Goal: Task Accomplishment & Management: Use online tool/utility

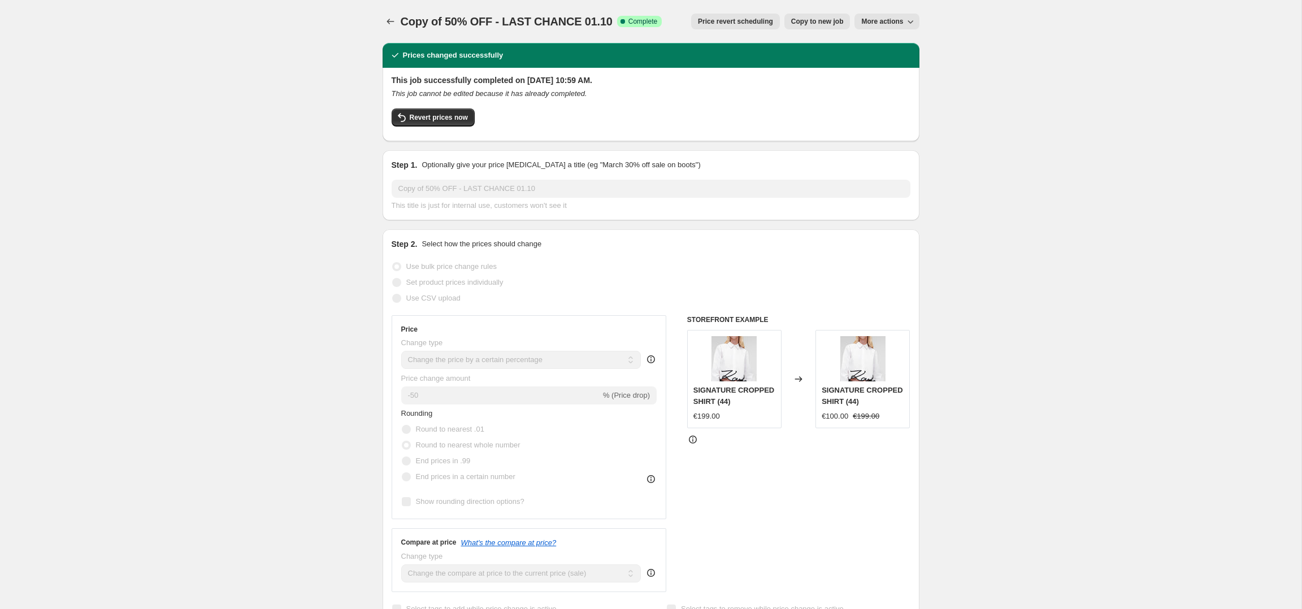
select select "percentage"
select select "collection"
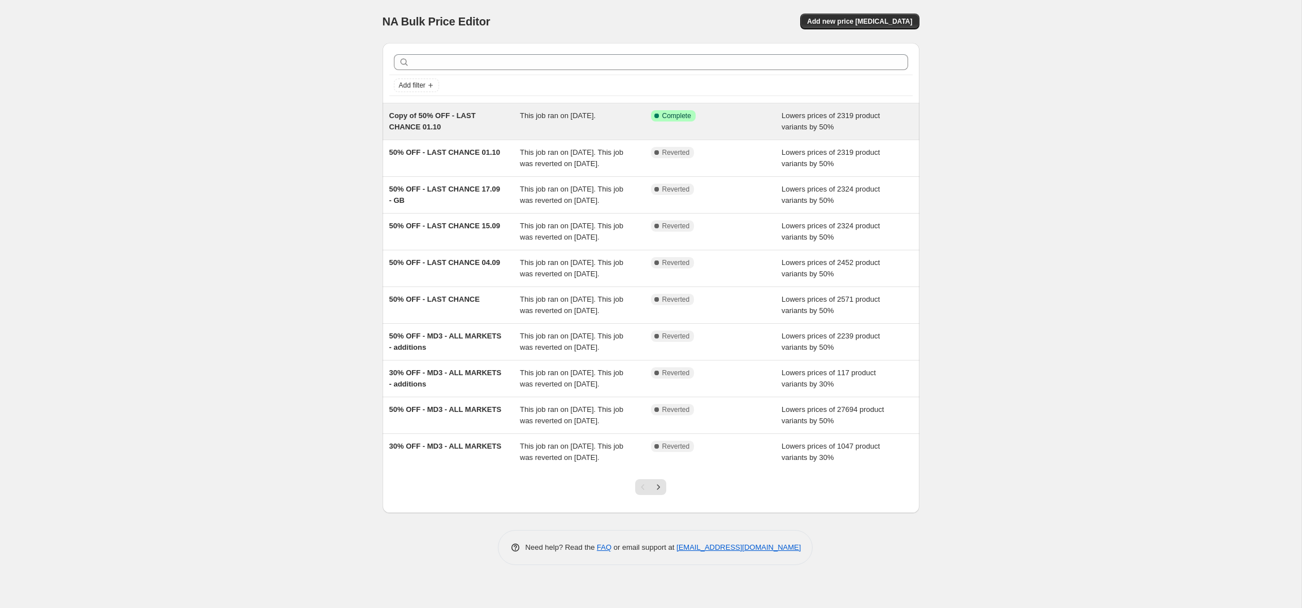
click at [435, 124] on span "Copy of 50% OFF - LAST CHANCE 01.10" at bounding box center [432, 121] width 86 height 20
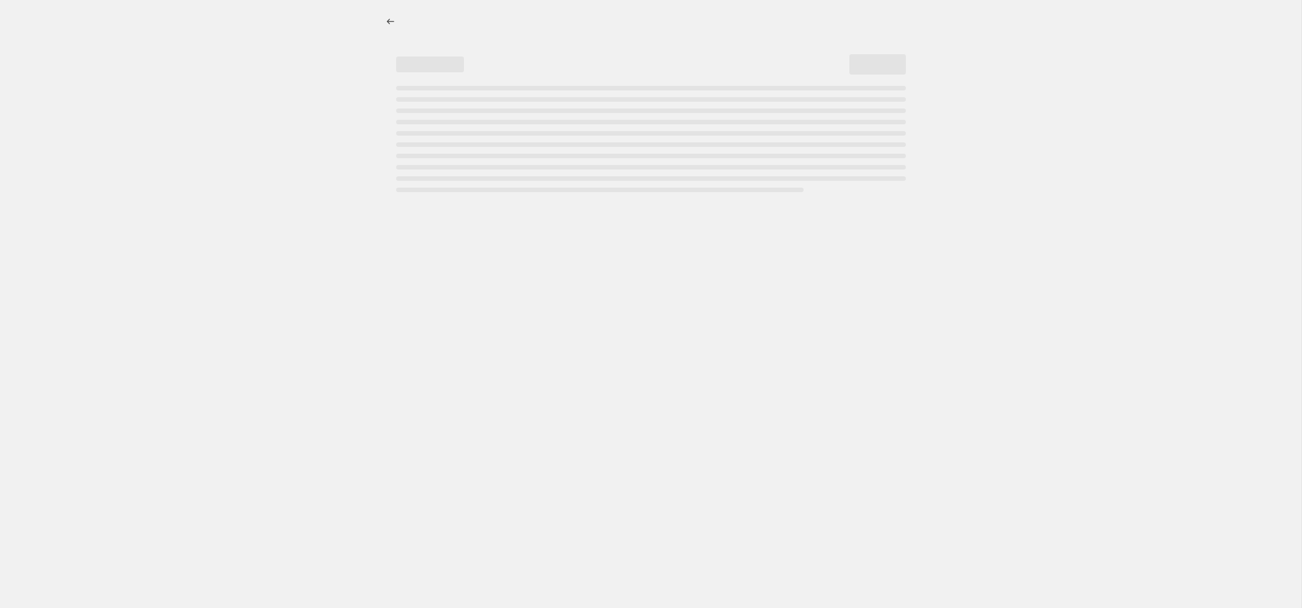
select select "percentage"
select select "collection"
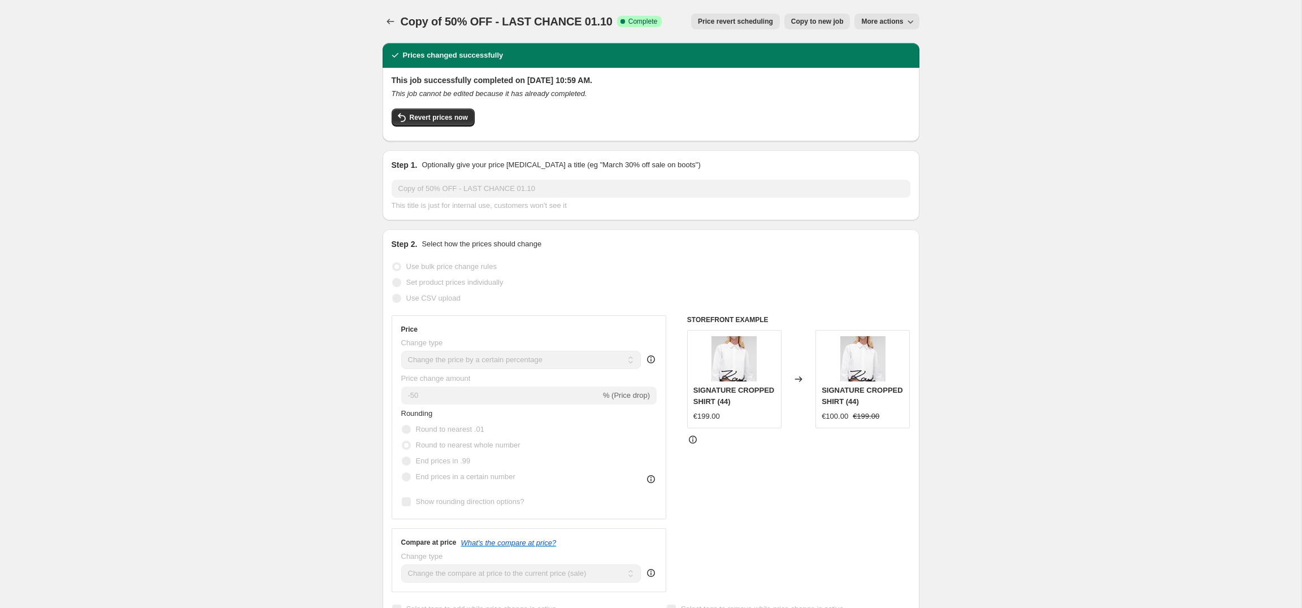
scroll to position [1, 0]
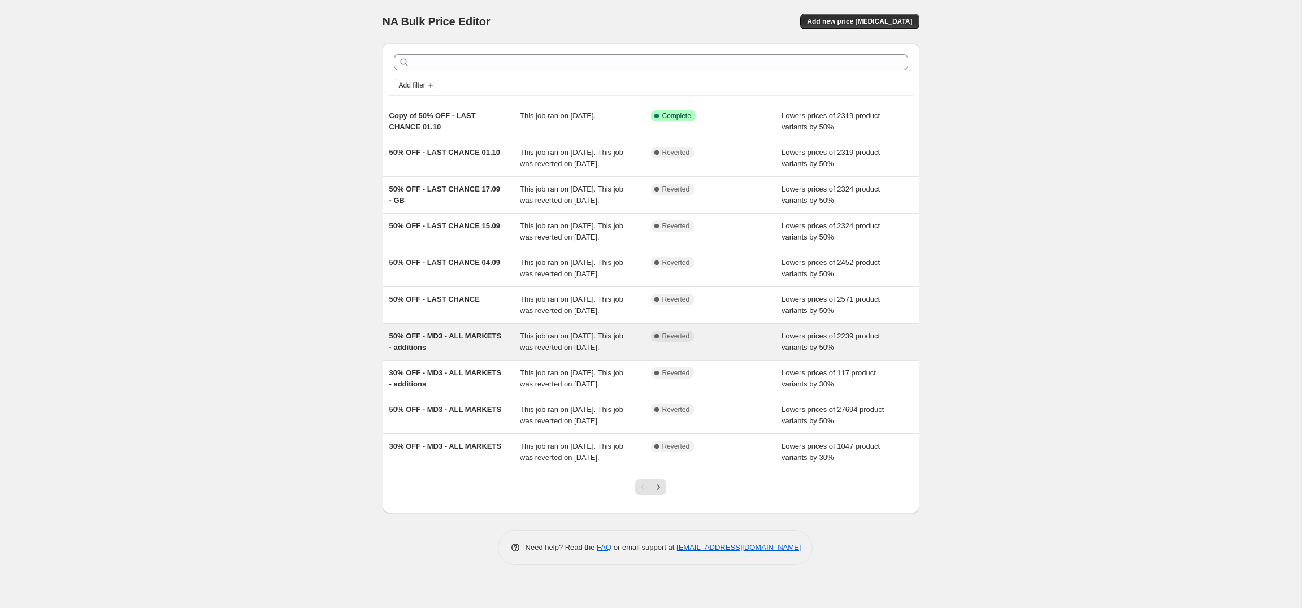
click at [475, 353] on div "50% OFF - MD3 - ALL MARKETS - additions" at bounding box center [454, 342] width 131 height 23
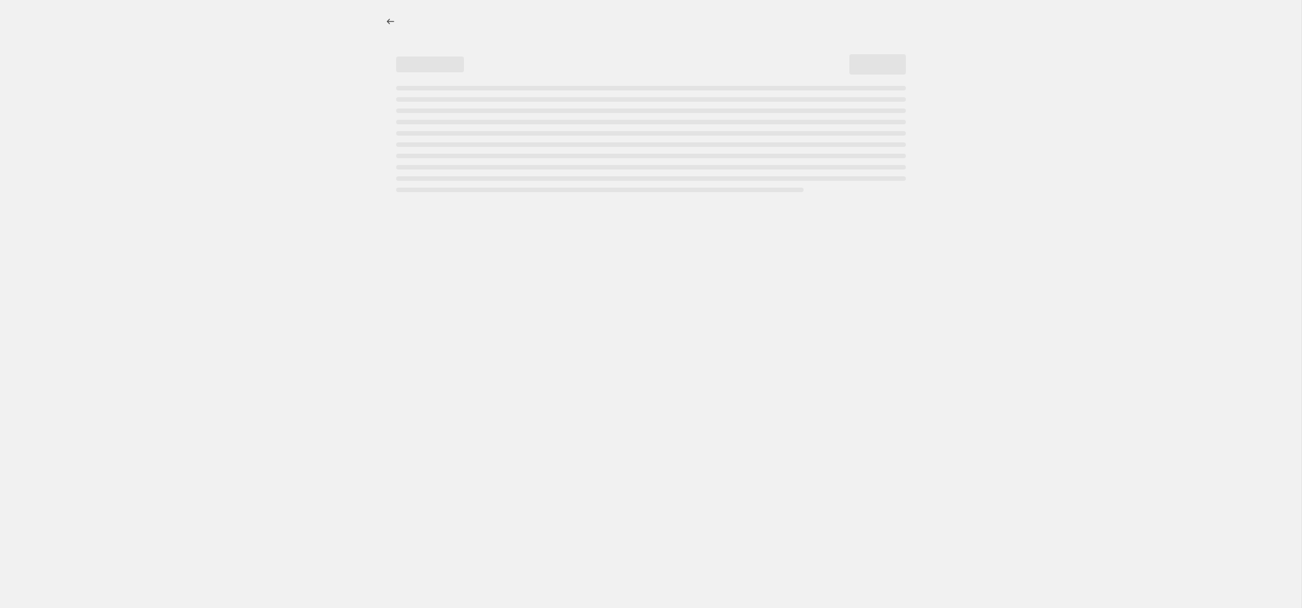
select select "percentage"
select select "collection"
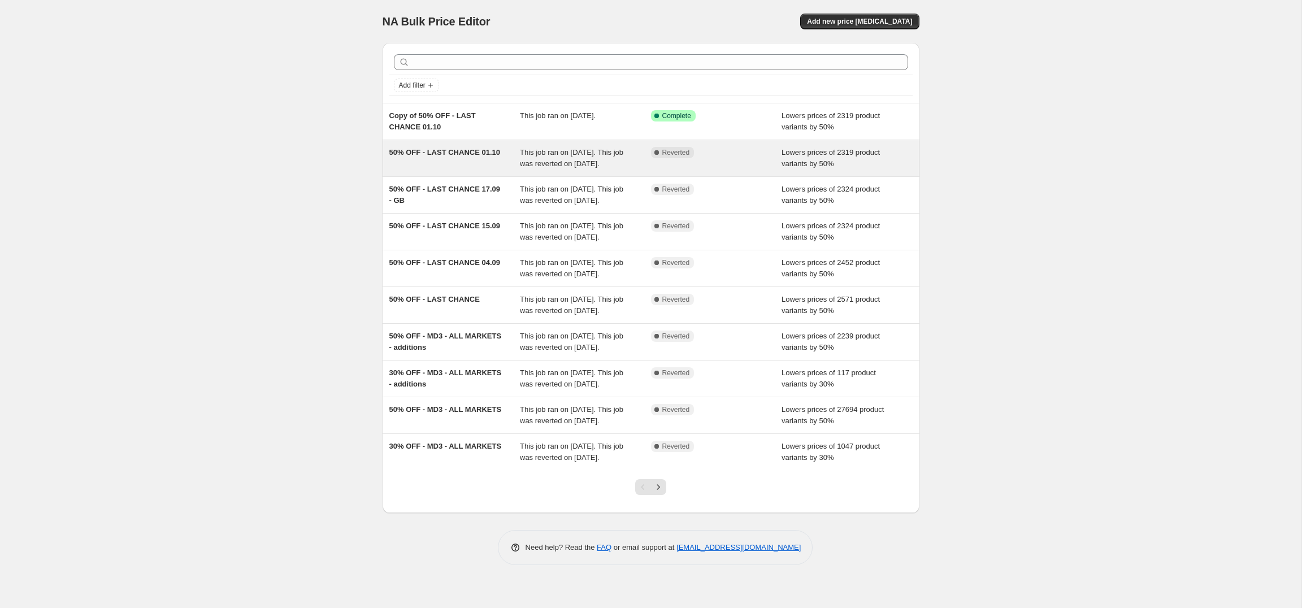
click at [478, 169] on div "50% OFF - LAST CHANCE 01.10" at bounding box center [454, 158] width 131 height 23
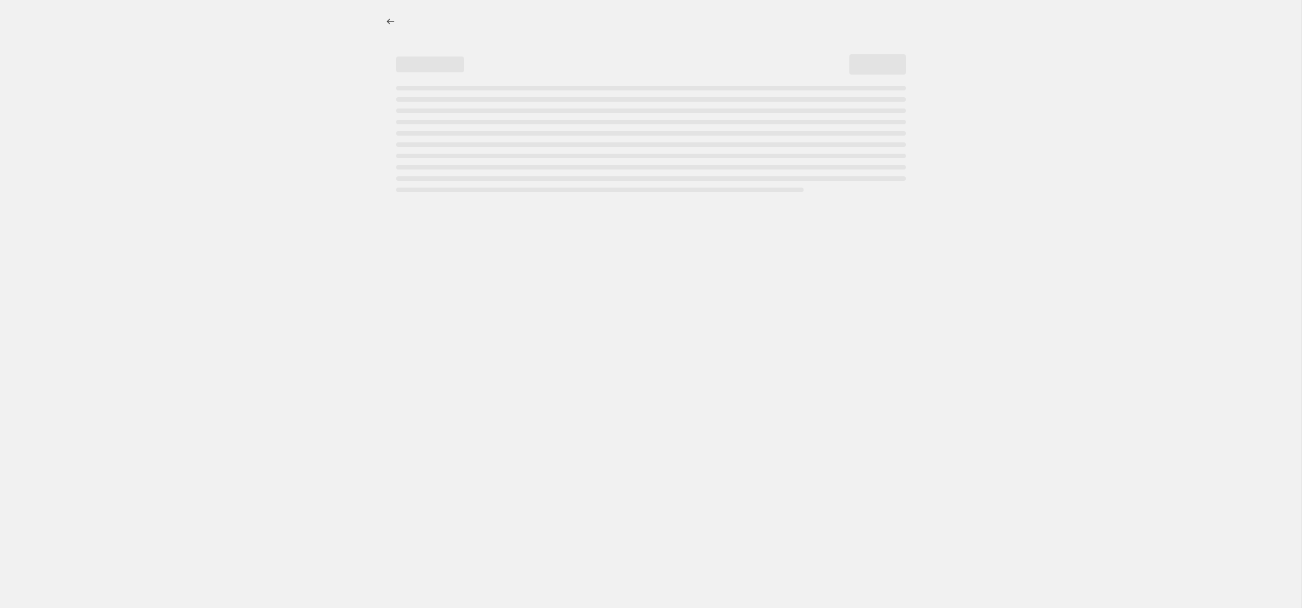
select select "percentage"
select select "collection"
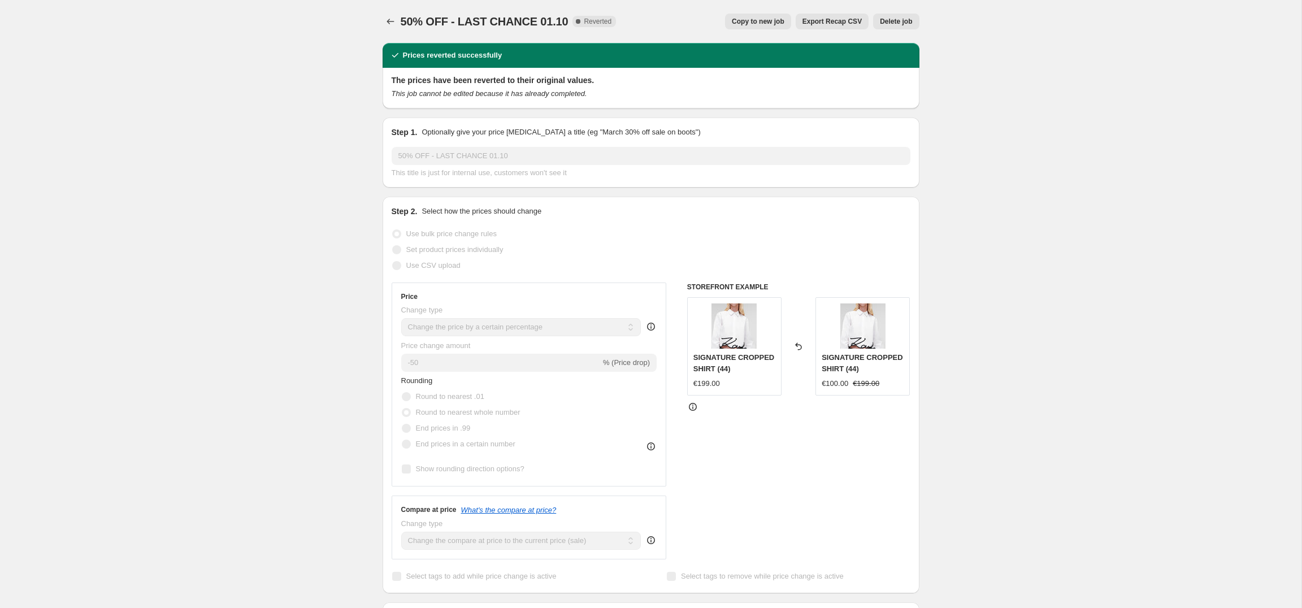
click at [401, 24] on span "50% OFF - LAST CHANCE 01.10" at bounding box center [485, 21] width 168 height 12
click at [391, 19] on icon "Price change jobs" at bounding box center [390, 21] width 11 height 11
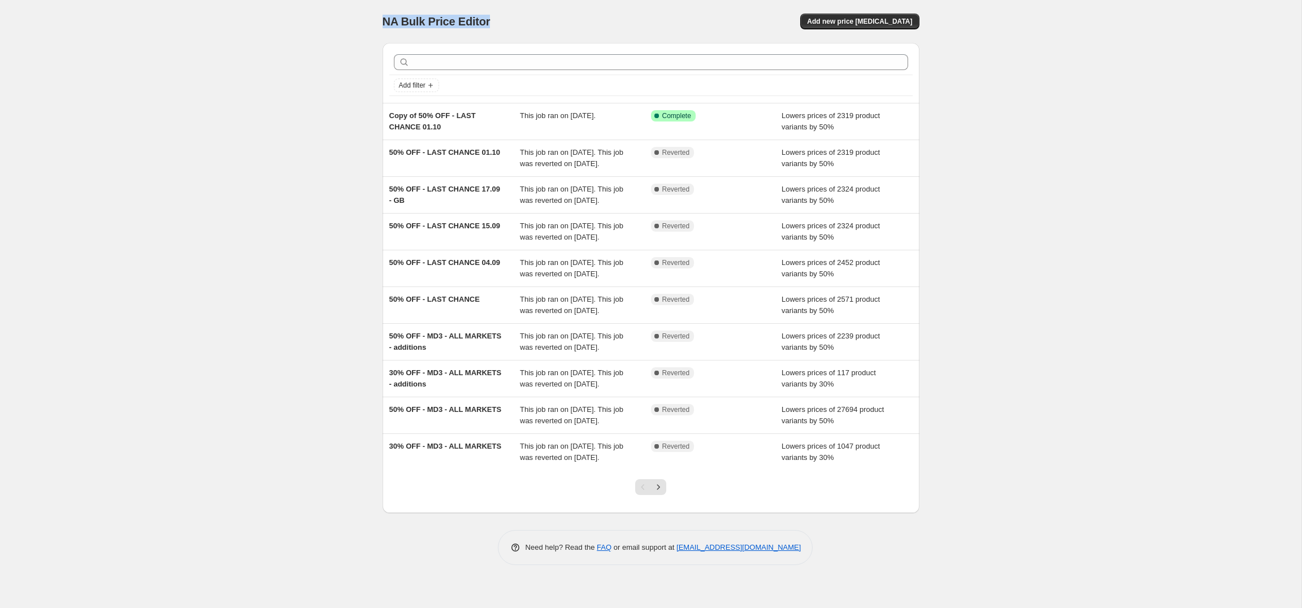
drag, startPoint x: 383, startPoint y: 21, endPoint x: 501, endPoint y: 25, distance: 118.8
click at [502, 19] on div "NA Bulk Price Editor" at bounding box center [512, 22] width 258 height 16
copy span "NA Bulk Price Editor"
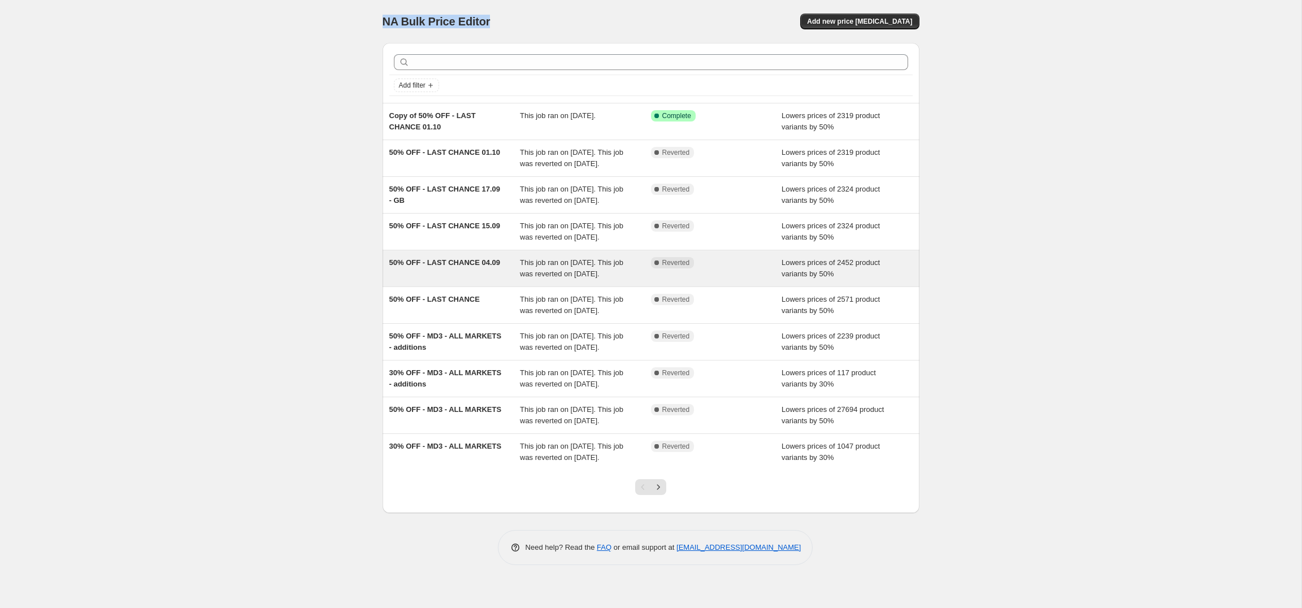
scroll to position [76, 0]
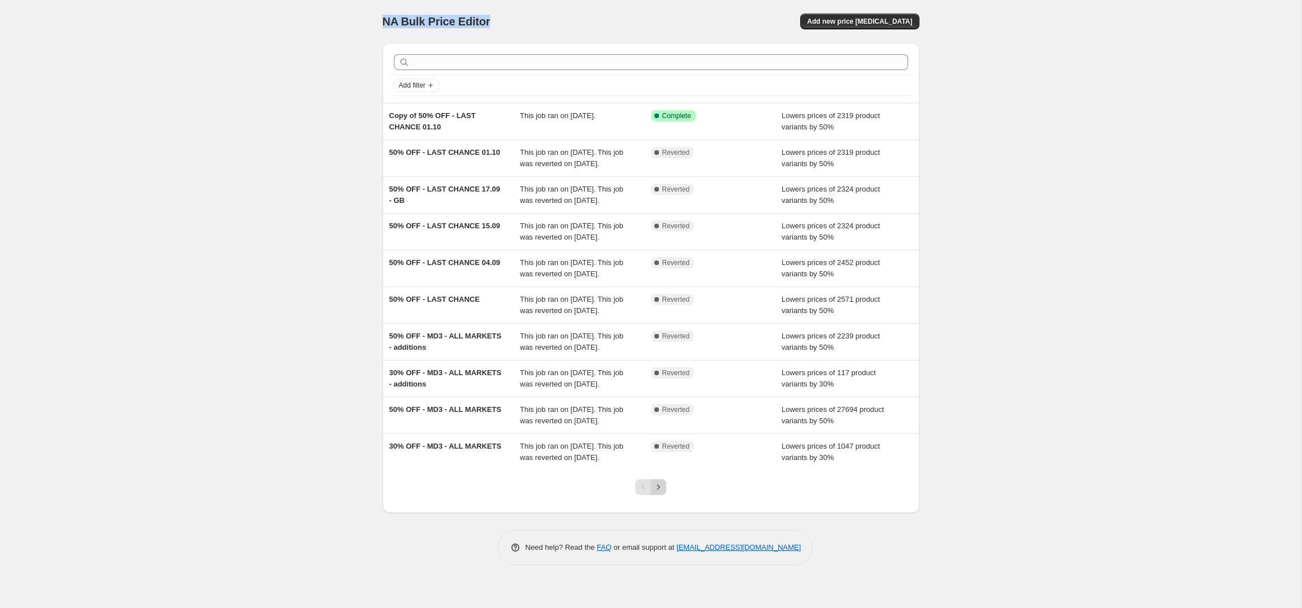
click at [655, 493] on icon "Next" at bounding box center [658, 487] width 11 height 11
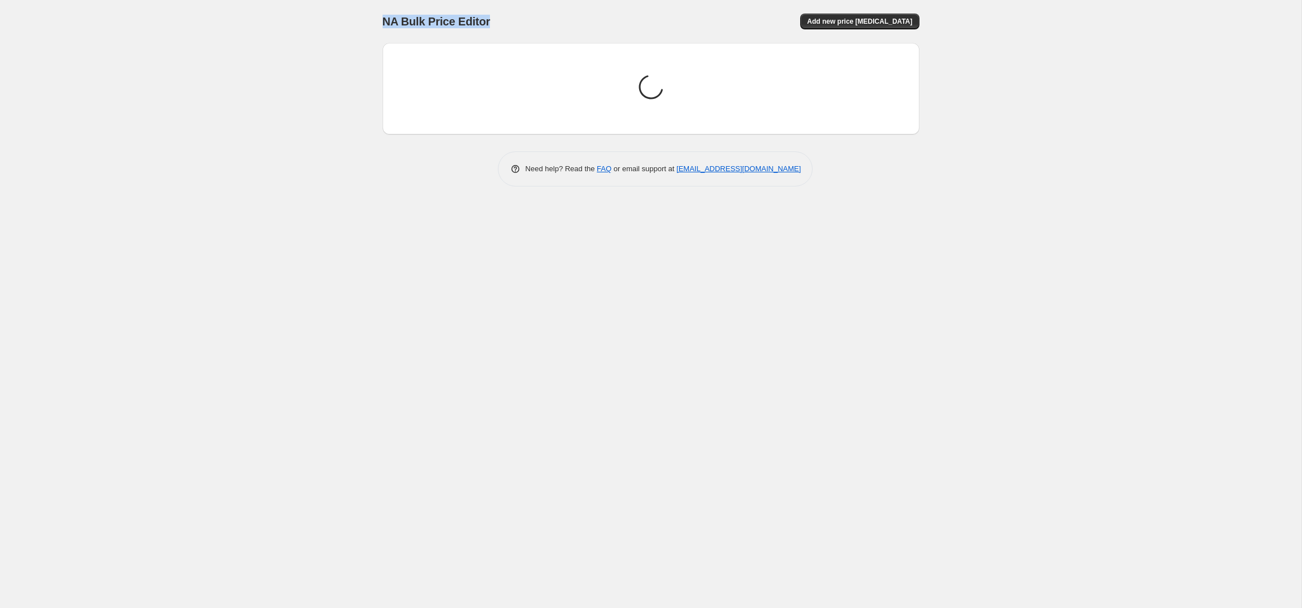
scroll to position [0, 0]
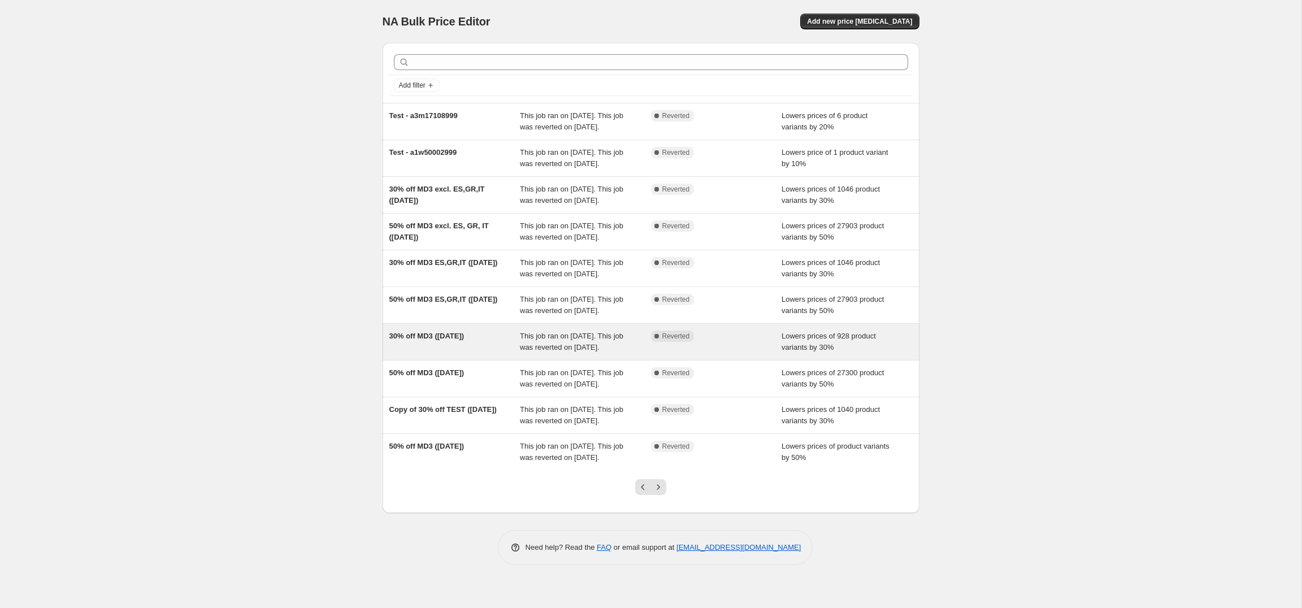
click at [584, 353] on div "This job ran on [DATE]. This job was reverted on [DATE]." at bounding box center [585, 342] width 131 height 23
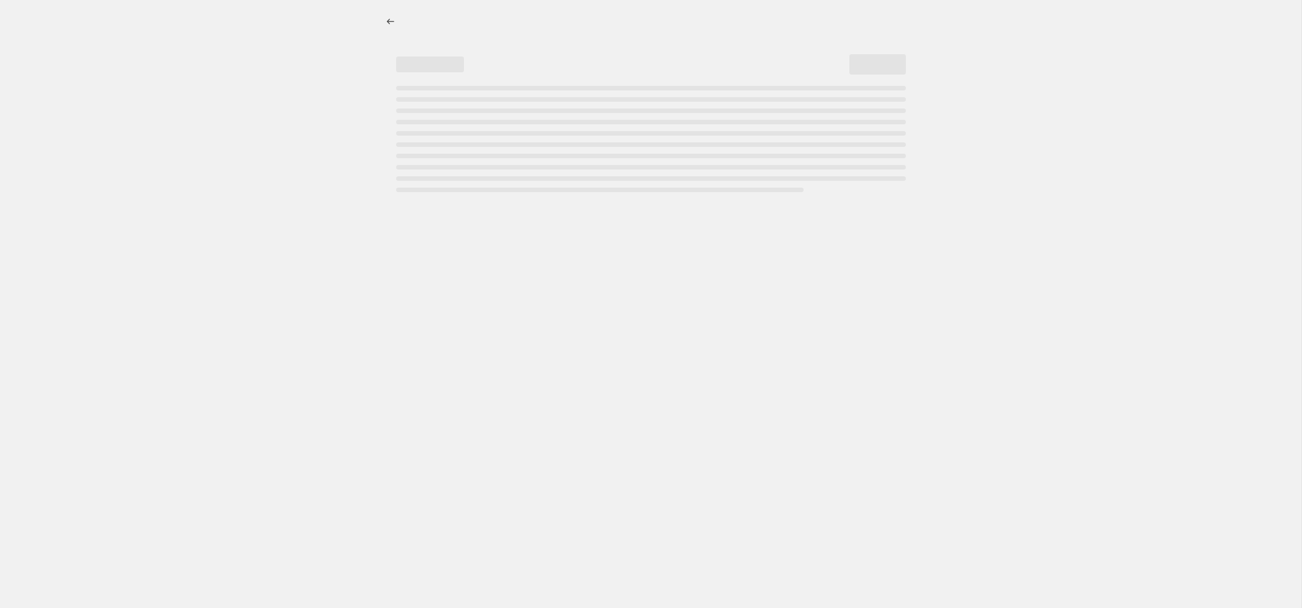
select select "percentage"
select select "collection"
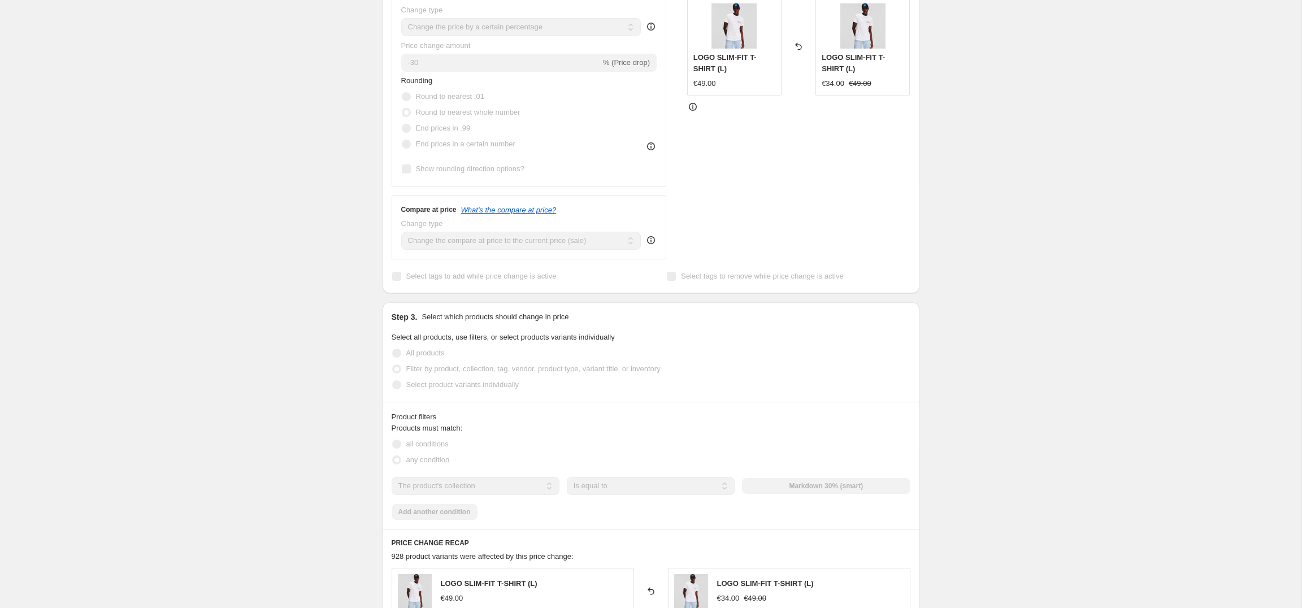
scroll to position [310, 0]
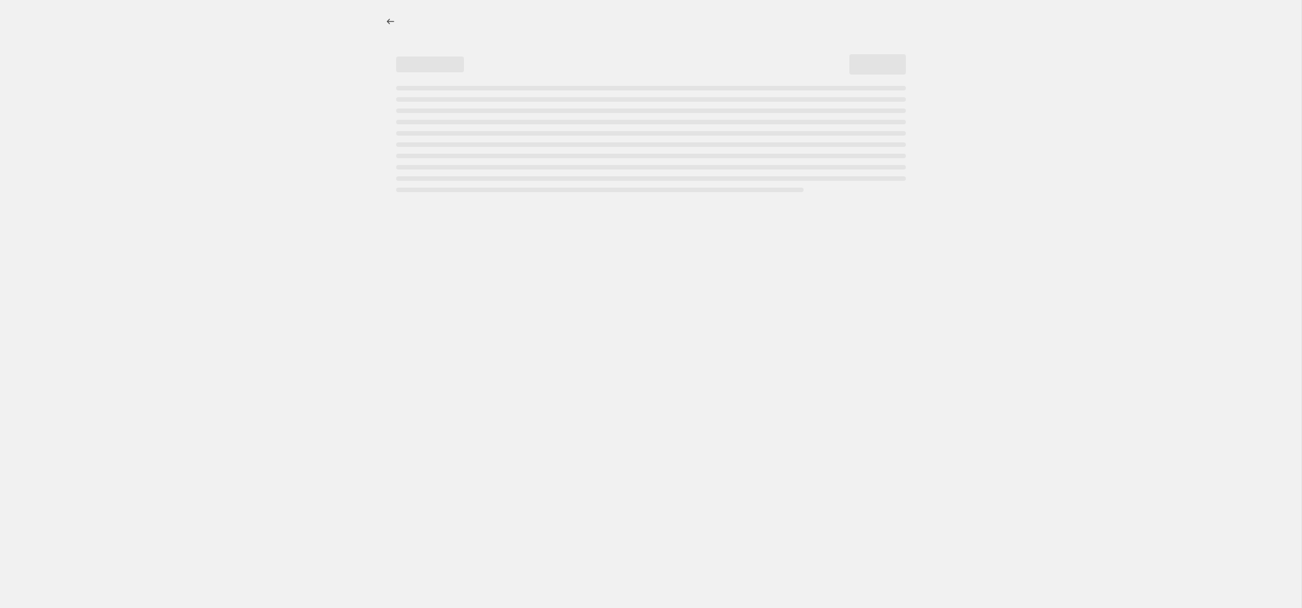
select select "percentage"
select select "collection"
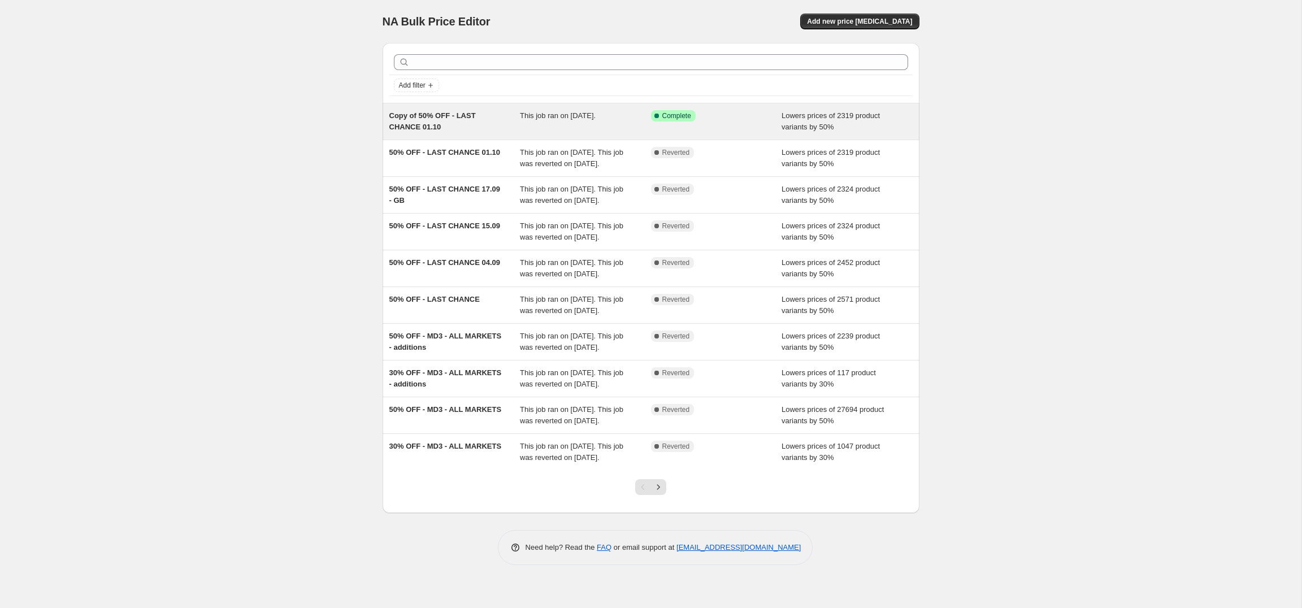
click at [491, 123] on div "Copy of 50% OFF - LAST CHANCE 01.10" at bounding box center [454, 121] width 131 height 23
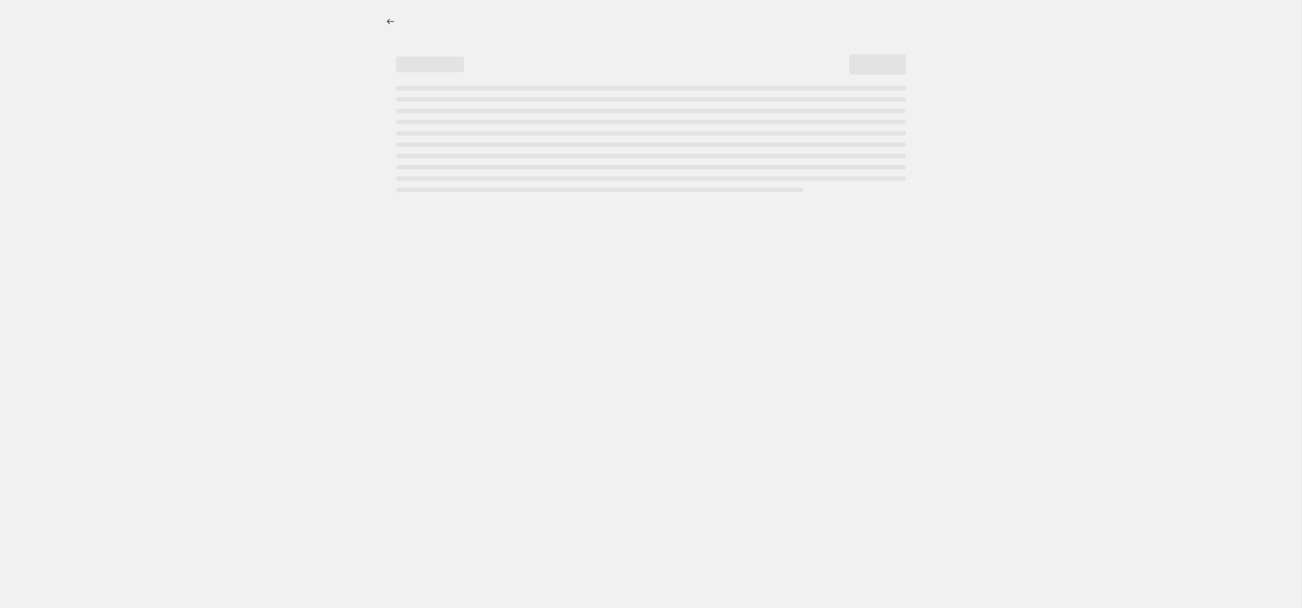
select select "percentage"
select select "collection"
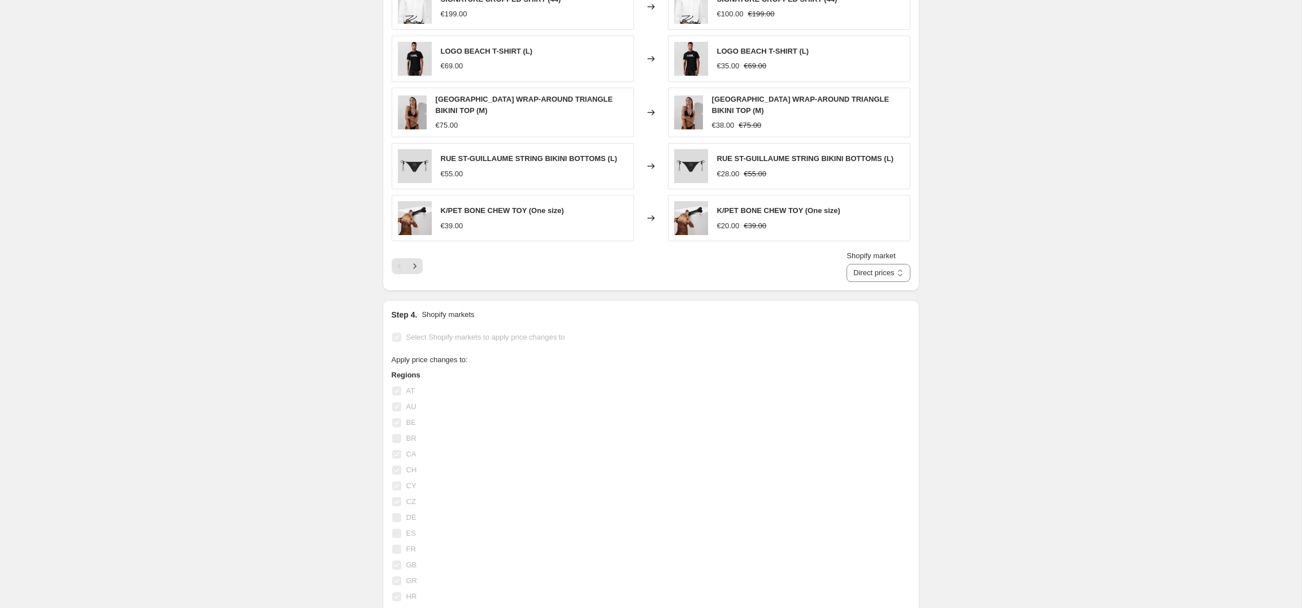
scroll to position [1413, 0]
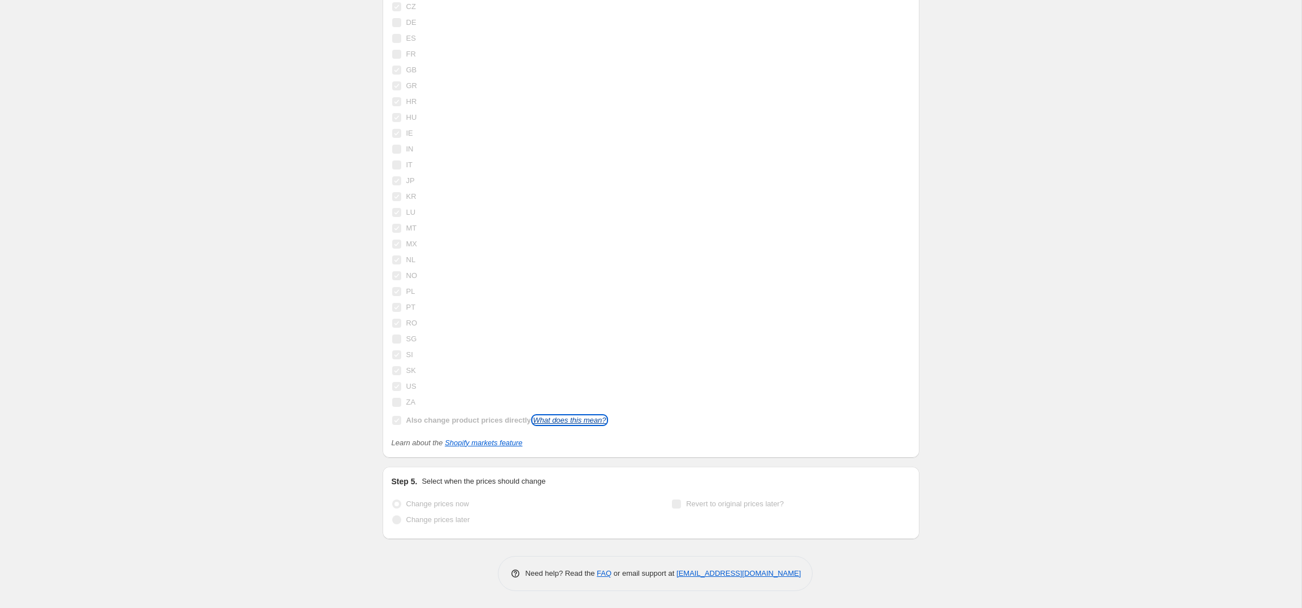
click at [565, 420] on link "What does this mean?" at bounding box center [569, 420] width 73 height 8
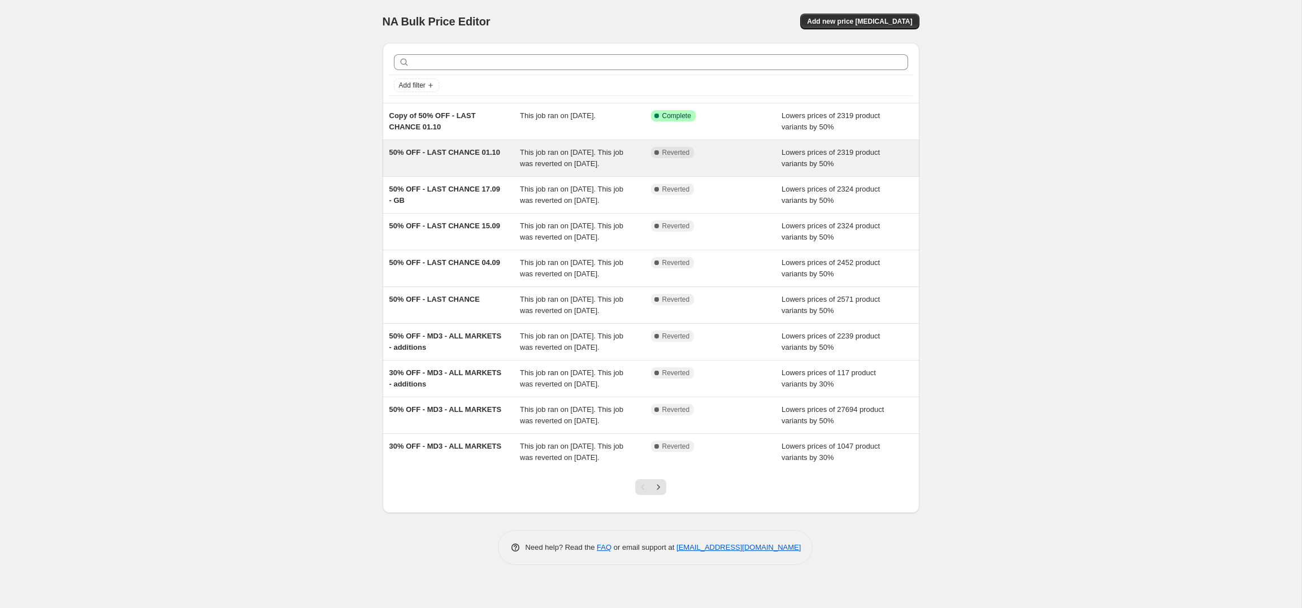
click at [454, 157] on div "50% OFF - LAST CHANCE 01.10" at bounding box center [454, 158] width 131 height 23
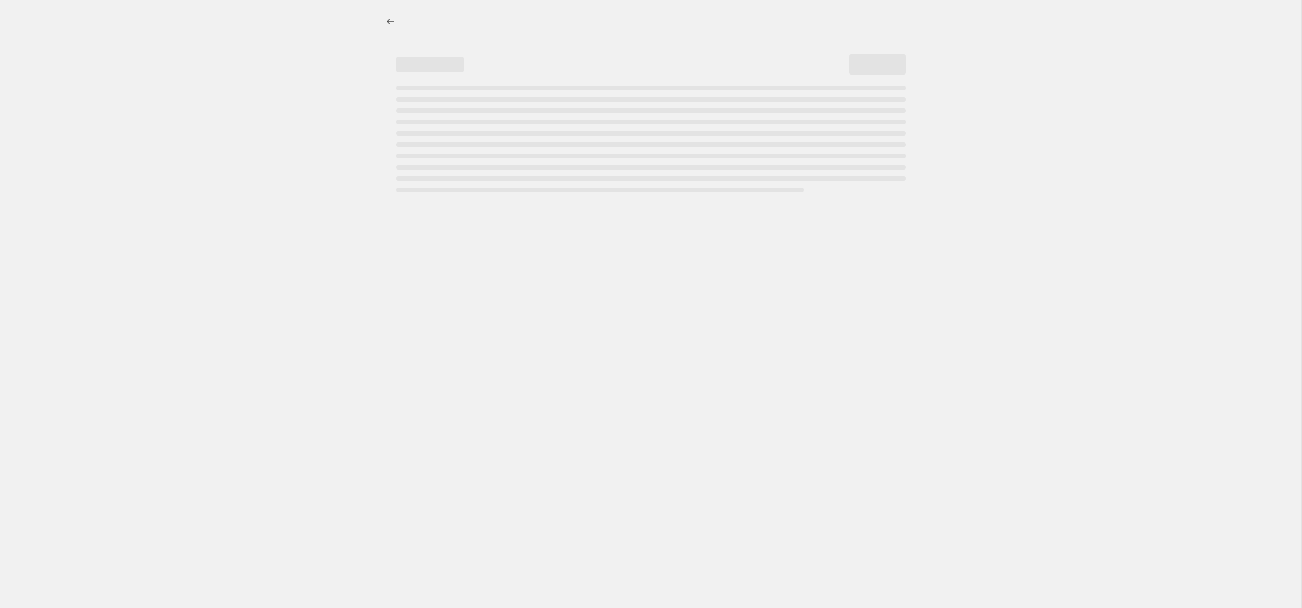
select select "percentage"
select select "collection"
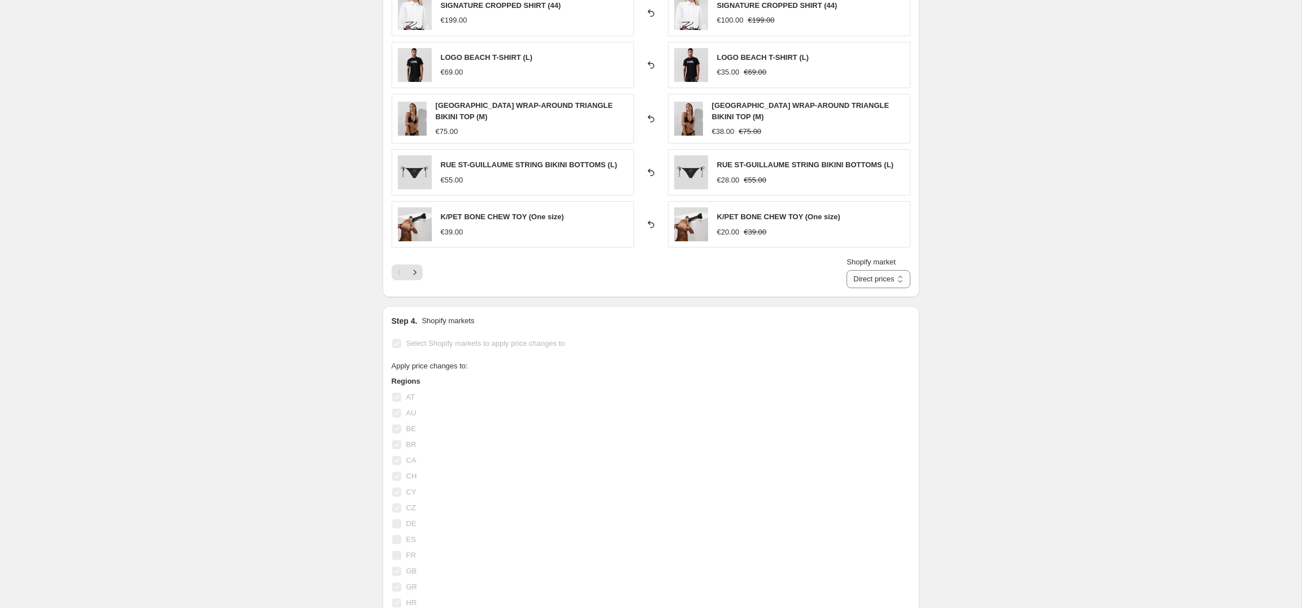
scroll to position [872, 0]
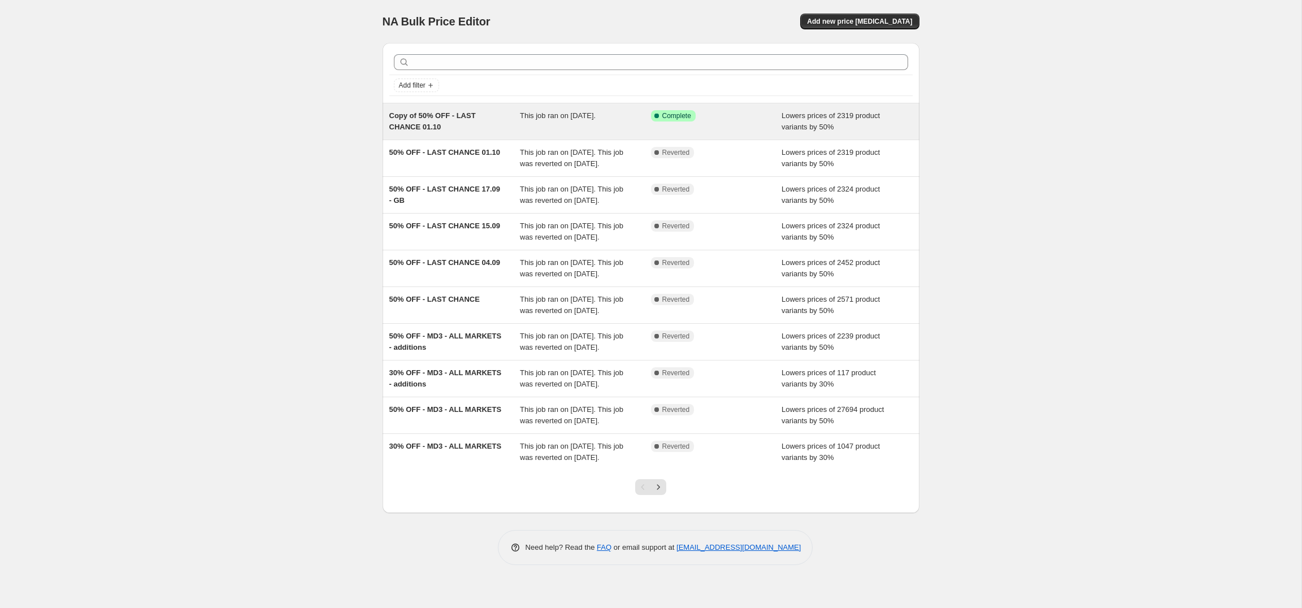
click at [445, 123] on div "Copy of 50% OFF - LAST CHANCE 01.10" at bounding box center [454, 121] width 131 height 23
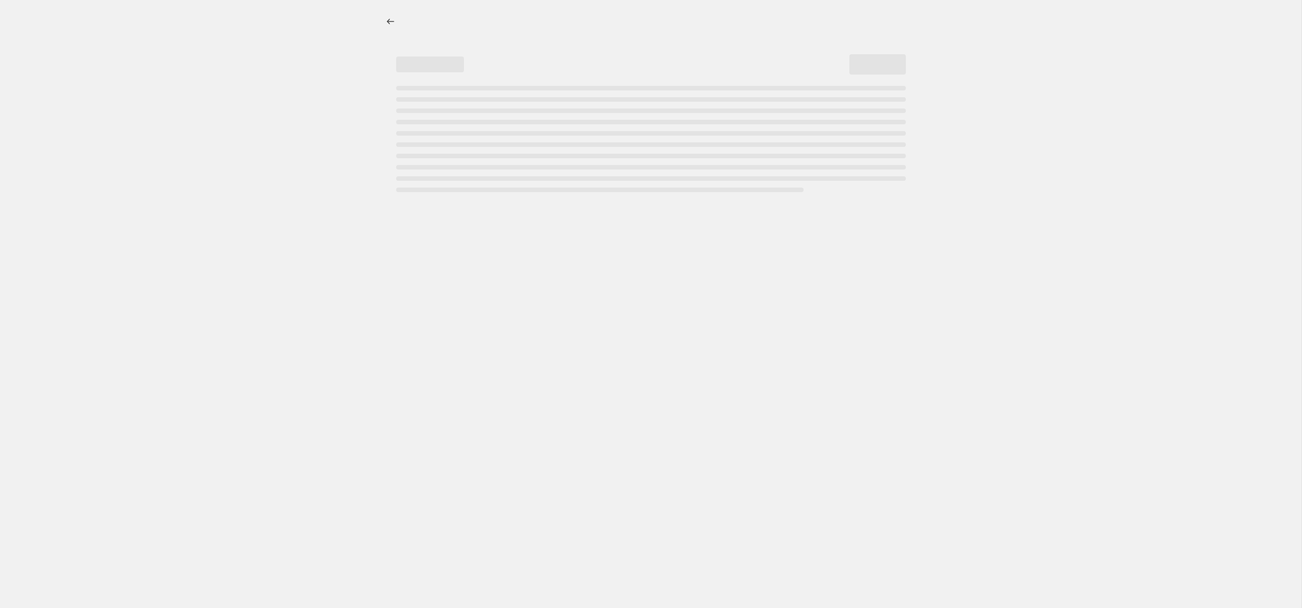
select select "percentage"
select select "collection"
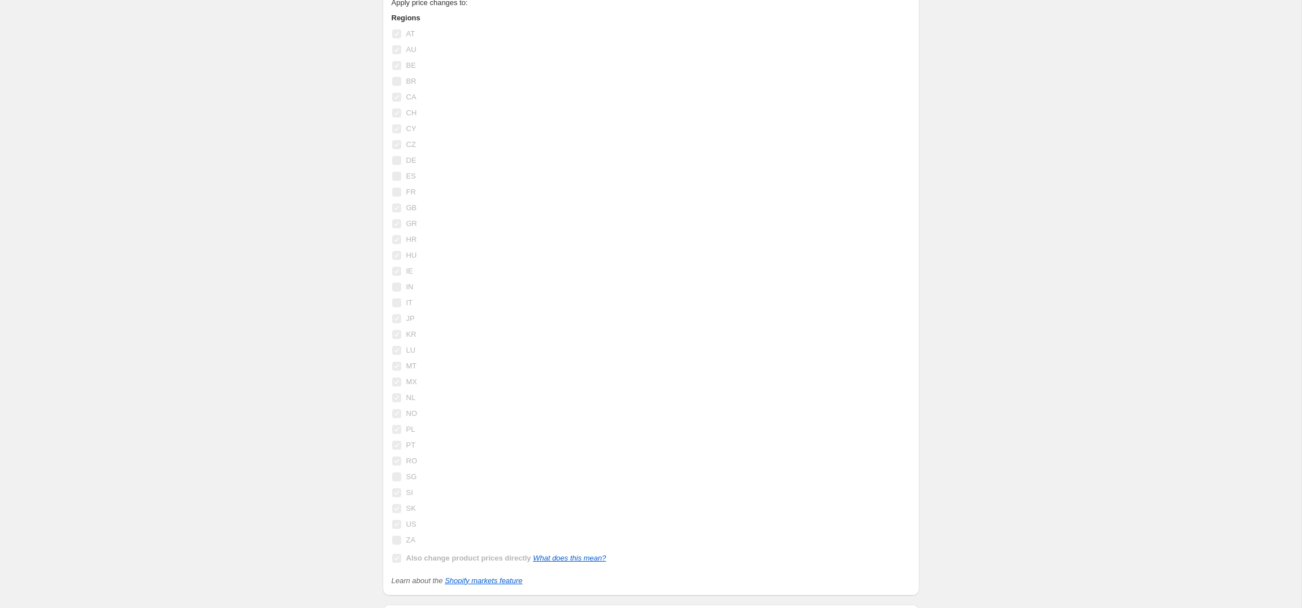
scroll to position [1316, 0]
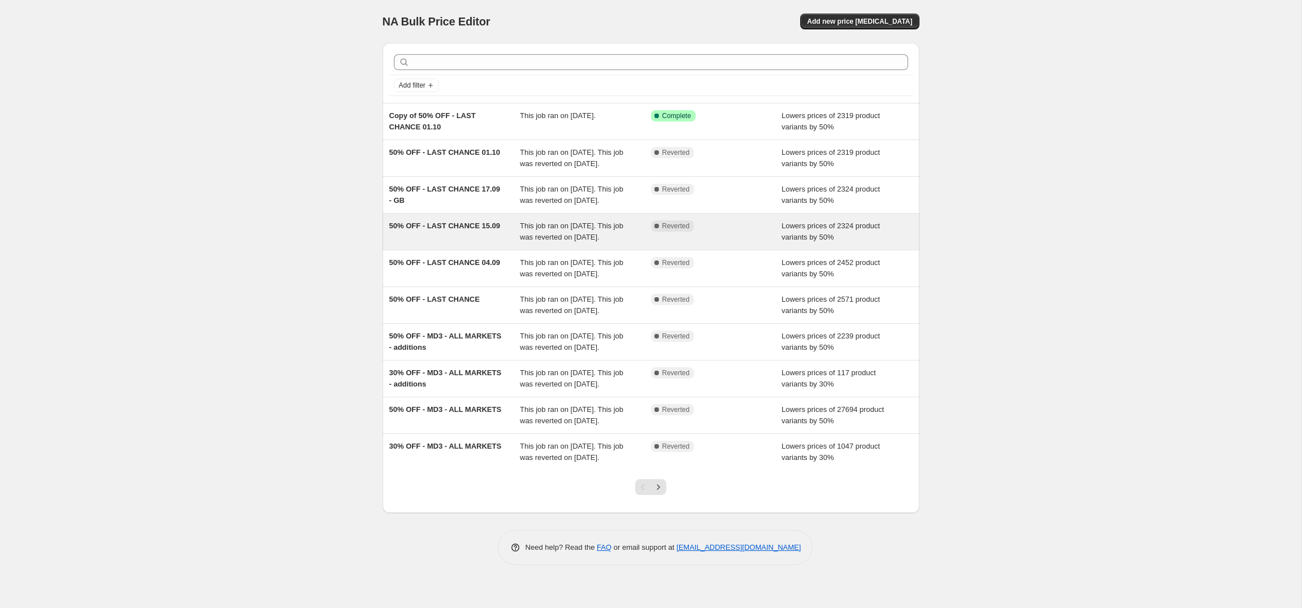
click at [459, 230] on span "50% OFF - LAST CHANCE 15.09" at bounding box center [444, 226] width 111 height 8
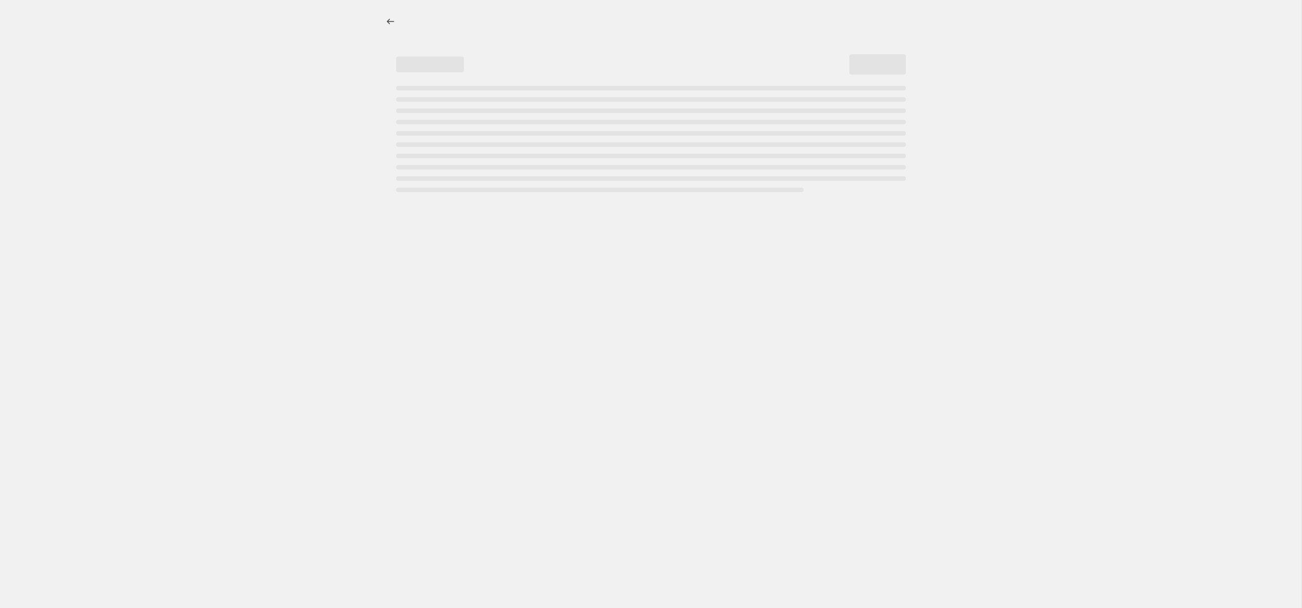
select select "percentage"
select select "collection"
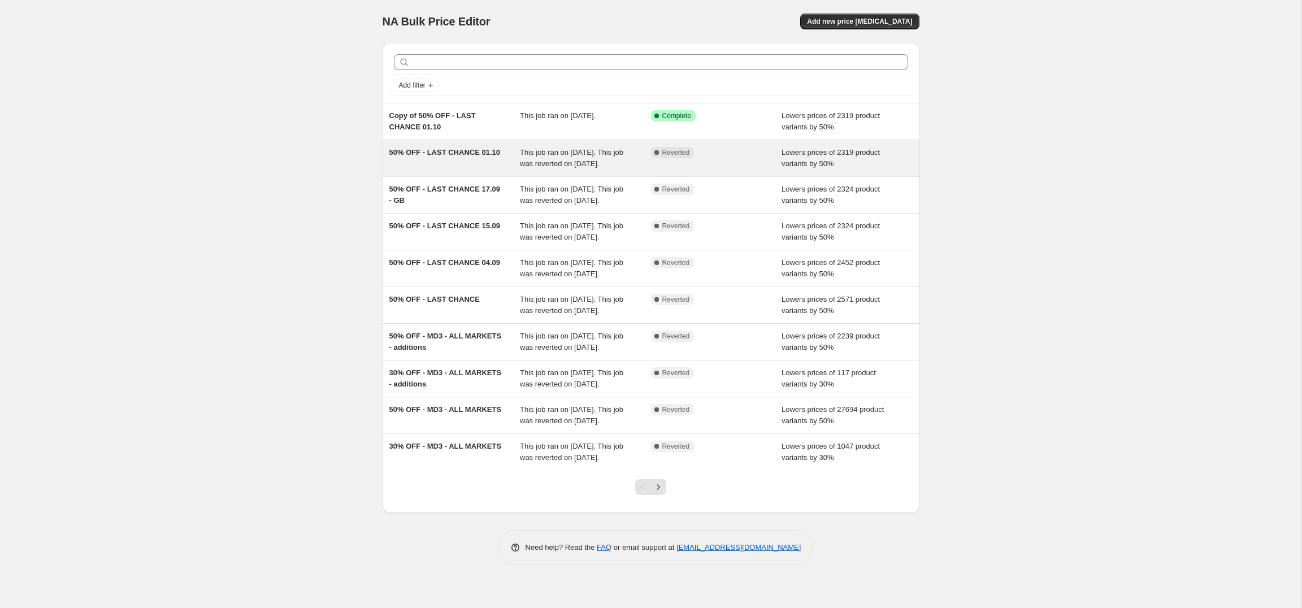
click at [471, 151] on span "50% OFF - LAST CHANCE 01.10" at bounding box center [444, 152] width 111 height 8
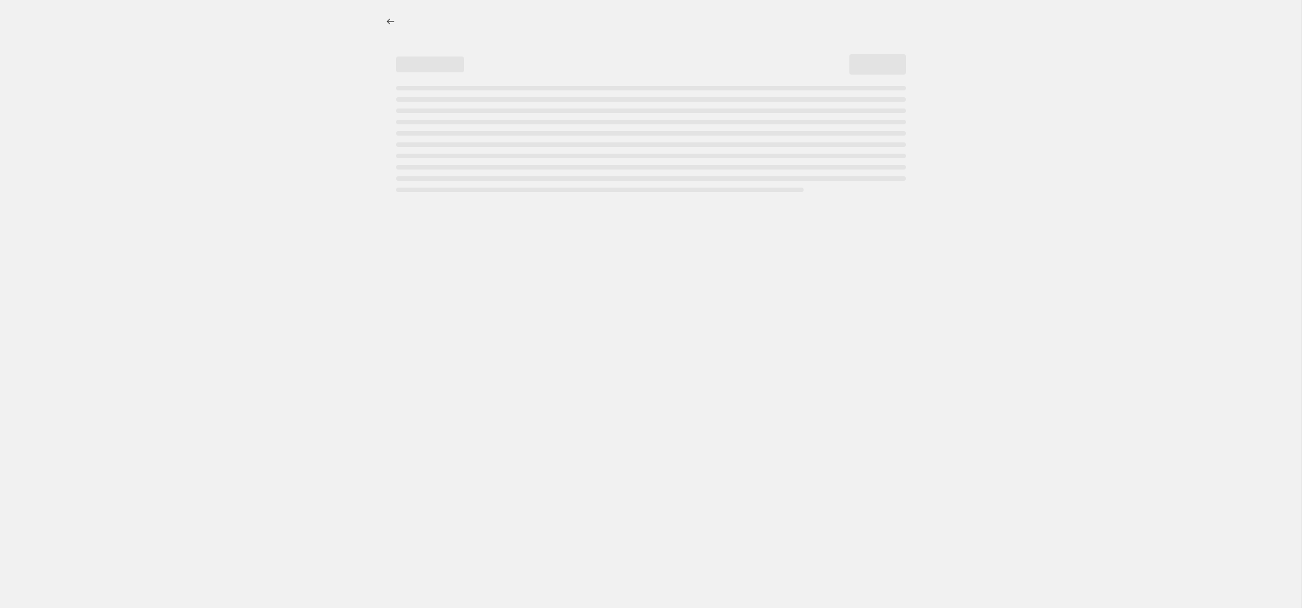
select select "percentage"
select select "collection"
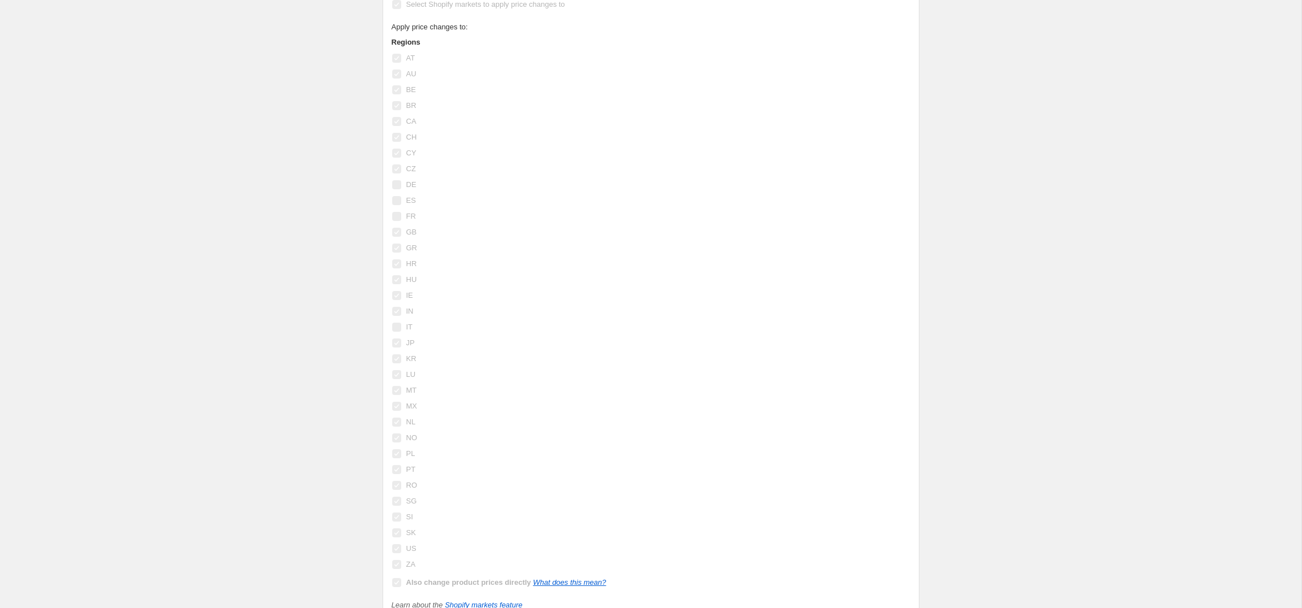
scroll to position [1380, 0]
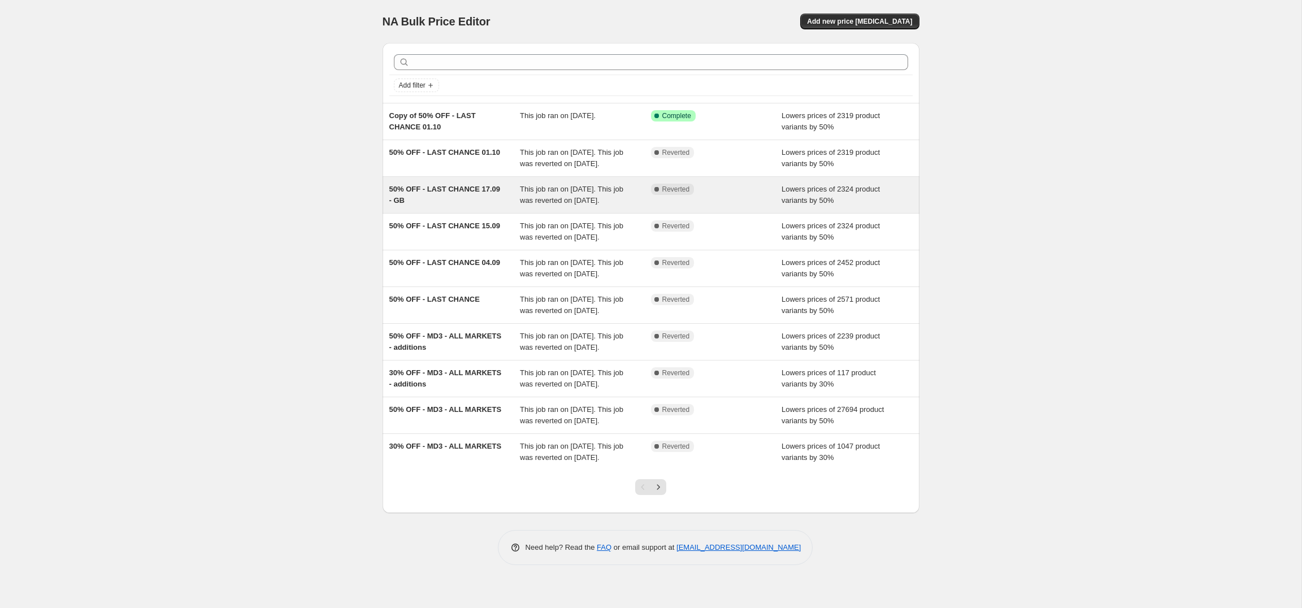
click at [455, 206] on div "50% OFF - LAST CHANCE 17.09 - GB" at bounding box center [454, 195] width 131 height 23
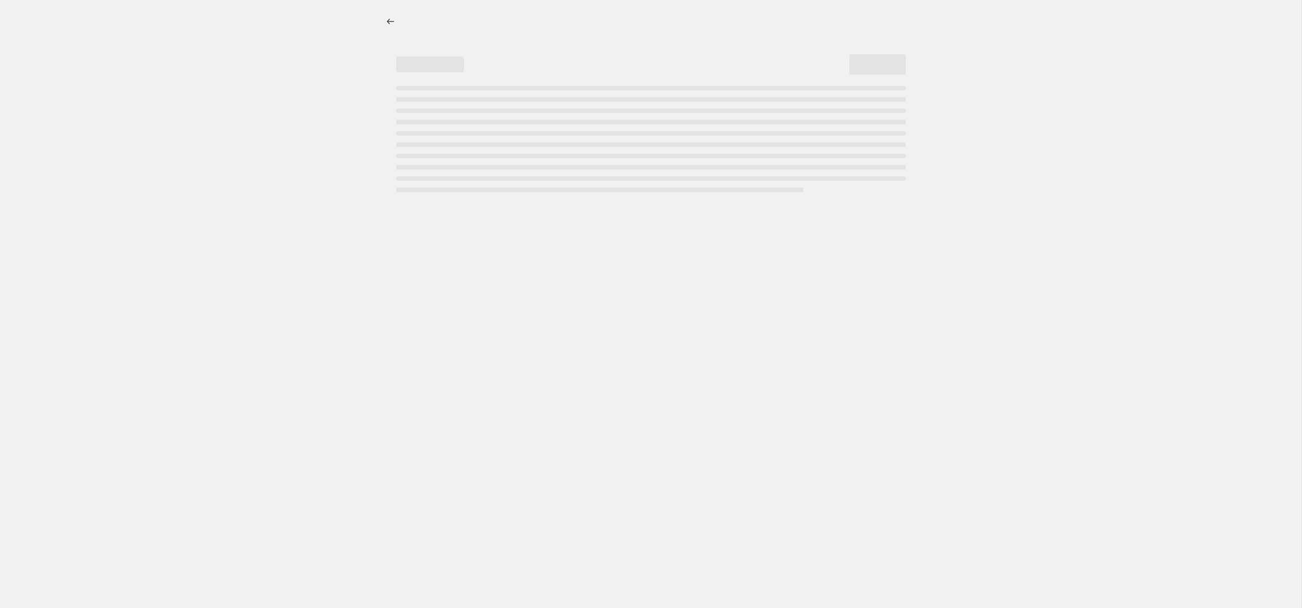
select select "percentage"
select select "collection"
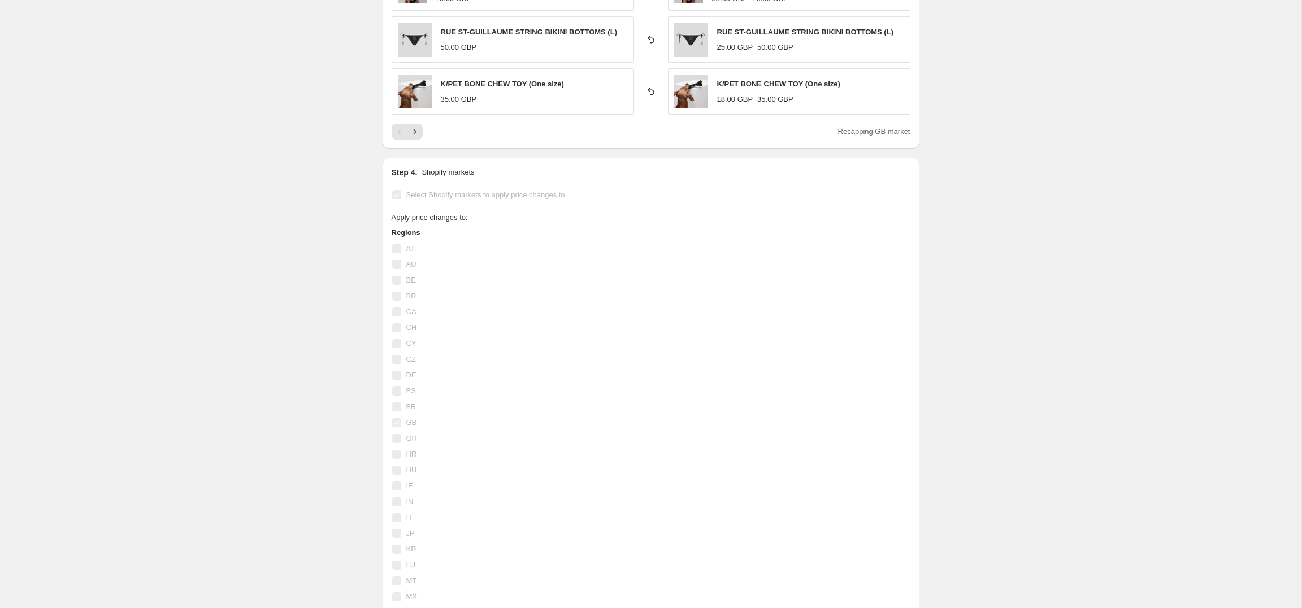
scroll to position [986, 0]
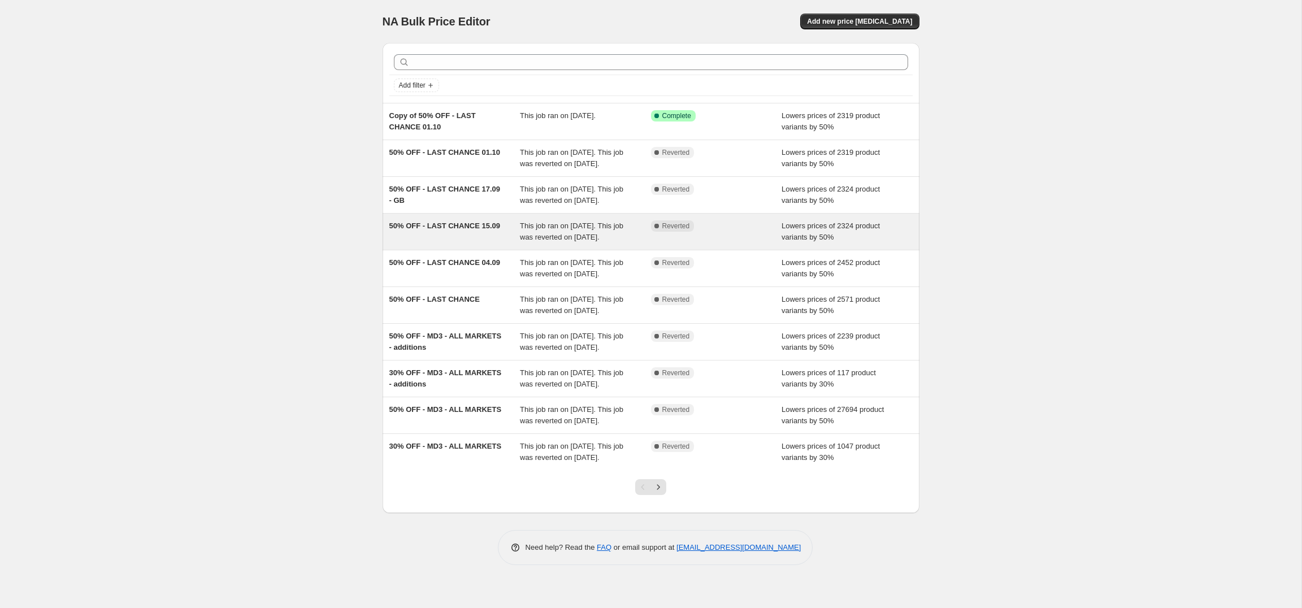
click at [485, 243] on div "50% OFF - LAST CHANCE 15.09" at bounding box center [454, 231] width 131 height 23
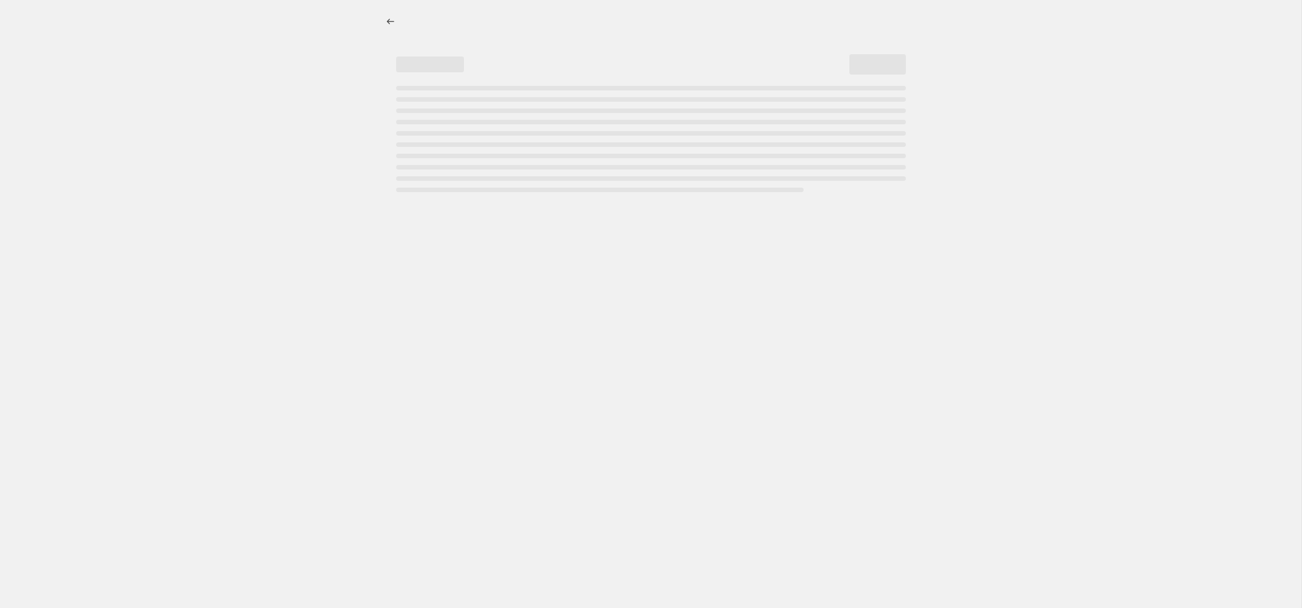
select select "percentage"
select select "collection"
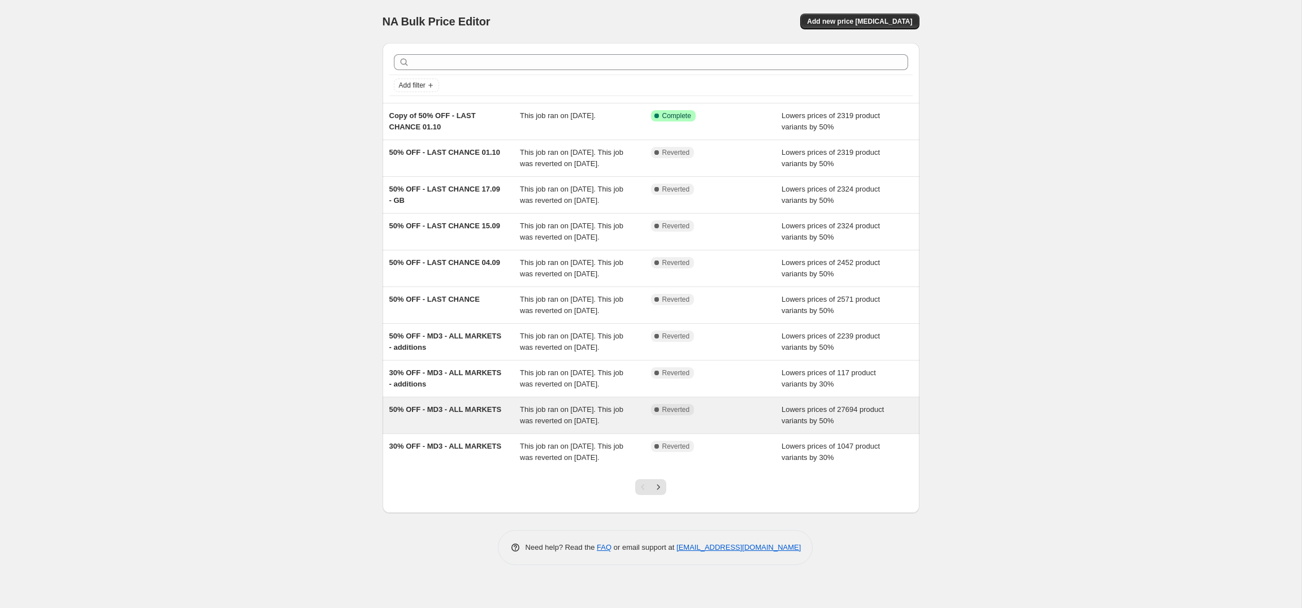
scroll to position [76, 0]
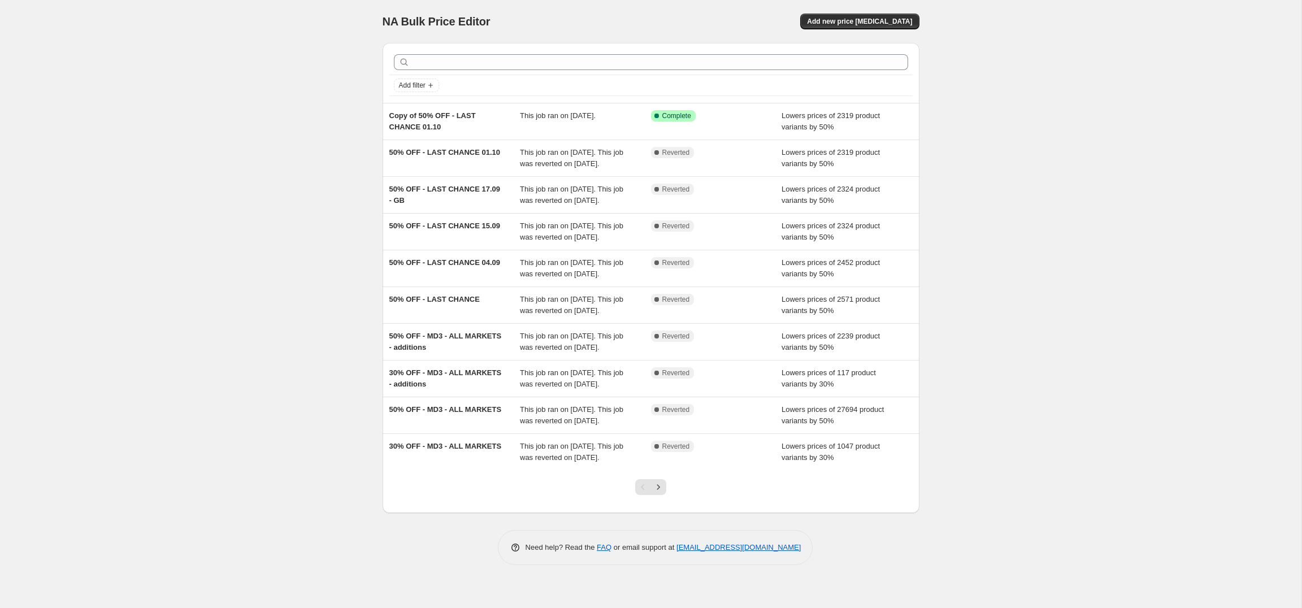
click at [371, 454] on div "NA Bulk Price Editor. This page is ready NA Bulk Price Editor Add new price cha…" at bounding box center [651, 291] width 564 height 582
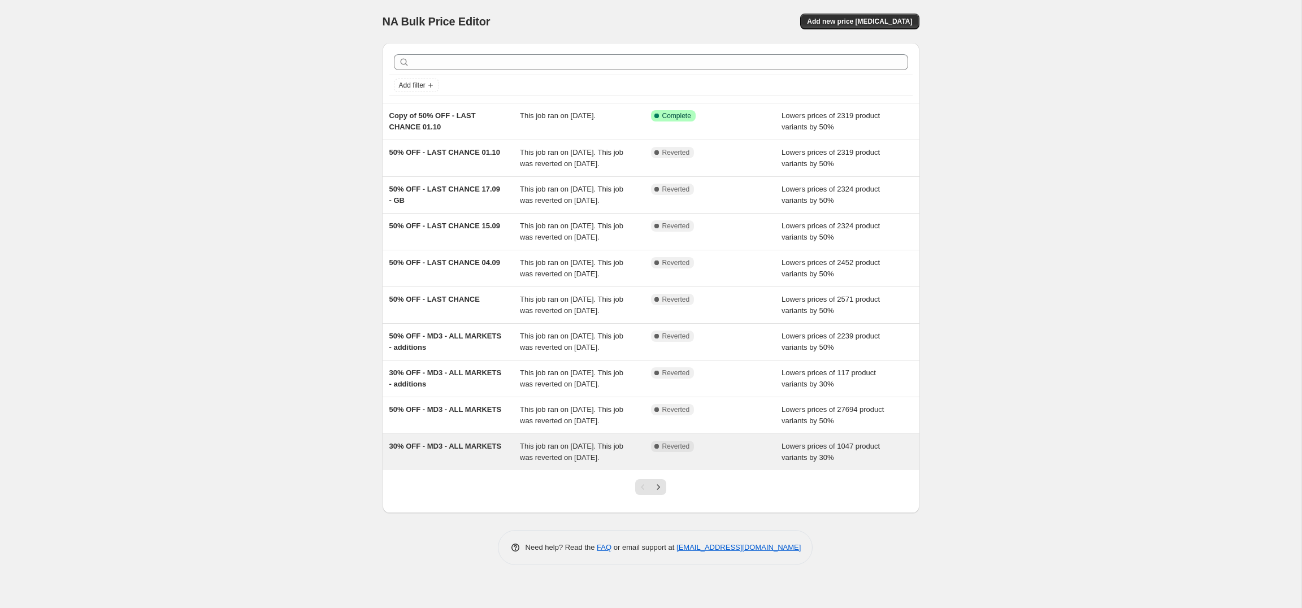
click at [424, 450] on span "30% OFF - MD3 - ALL MARKETS" at bounding box center [445, 446] width 112 height 8
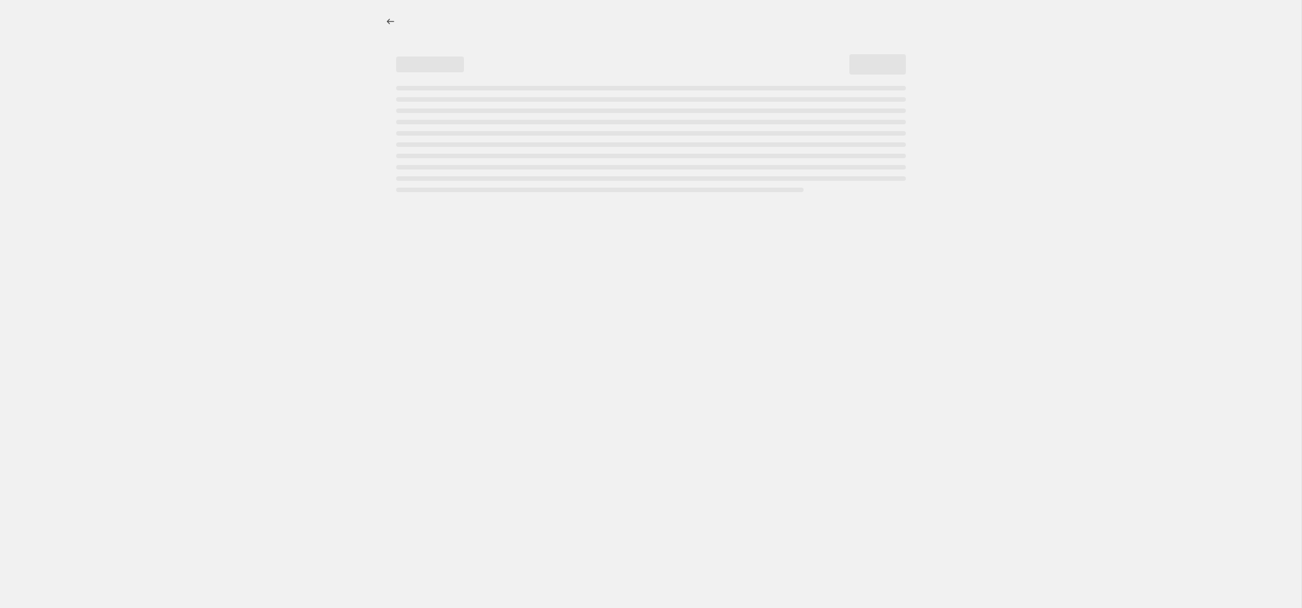
select select "percentage"
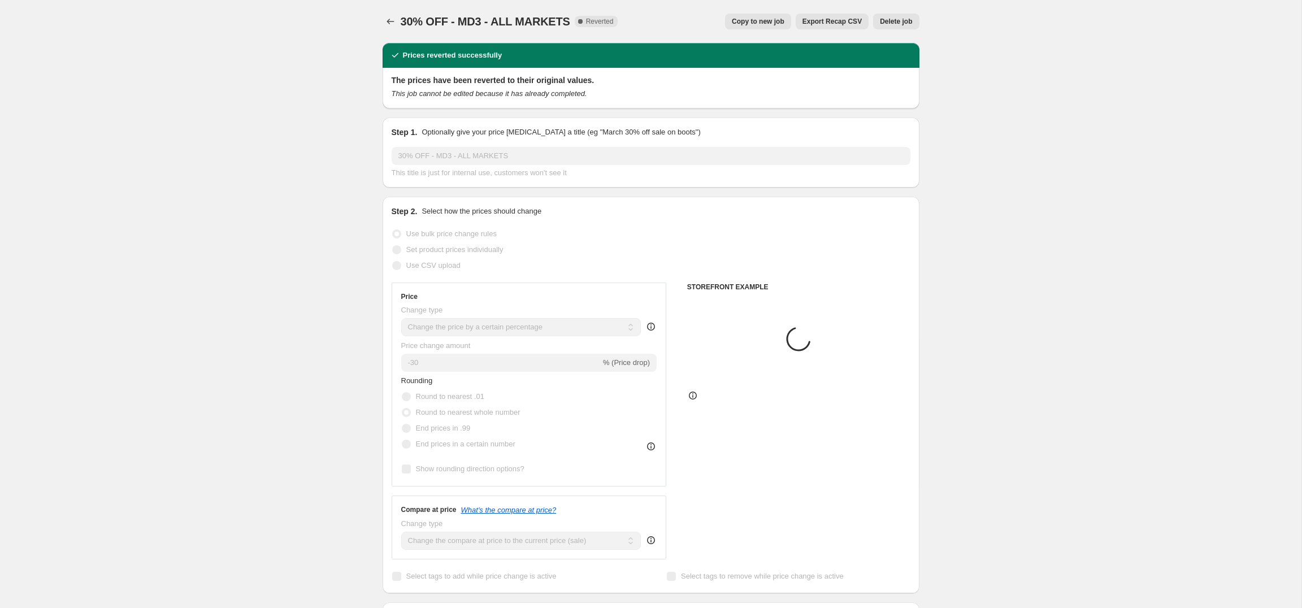
select select "collection"
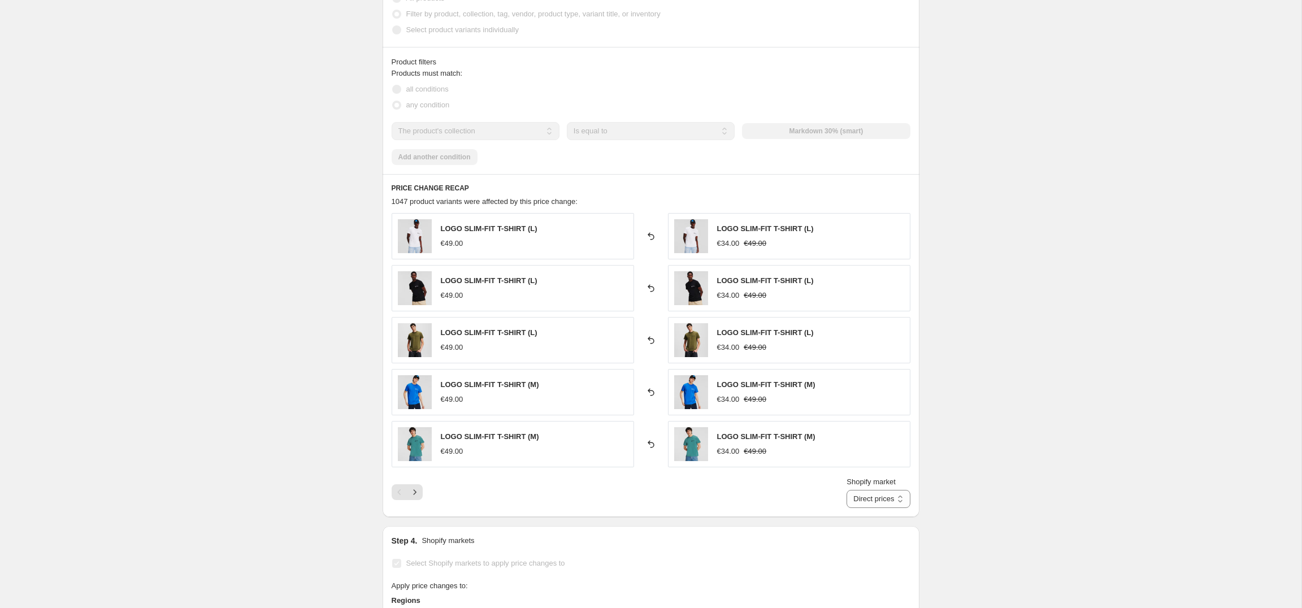
scroll to position [662, 0]
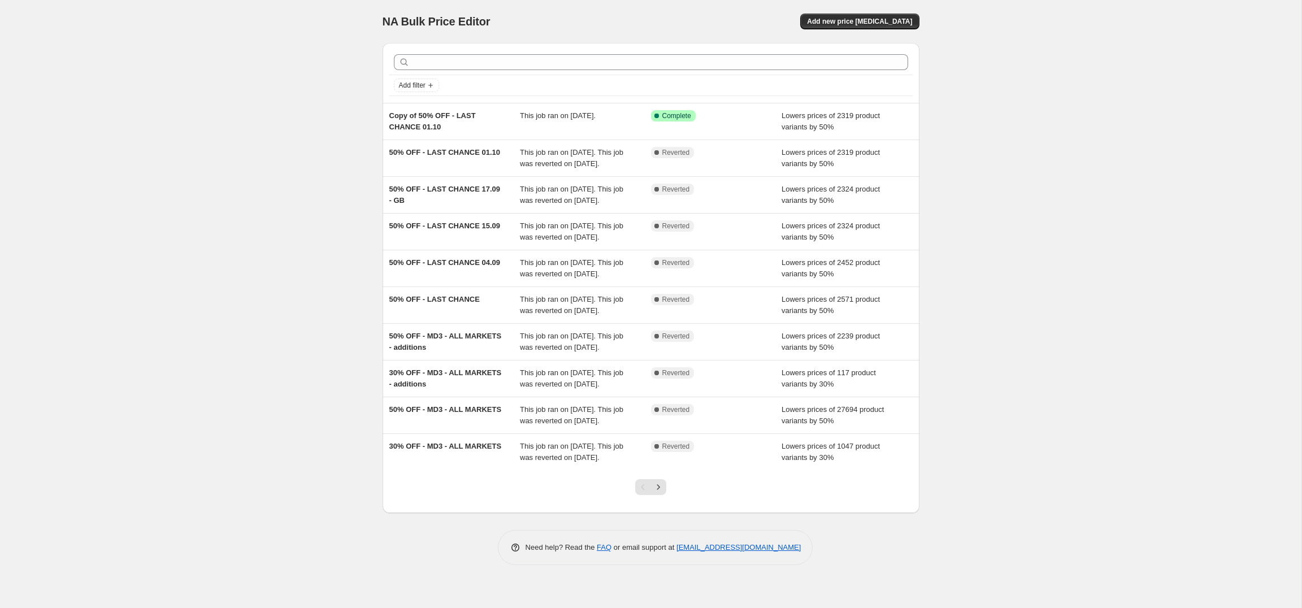
scroll to position [76, 0]
click at [661, 493] on icon "Next" at bounding box center [658, 487] width 11 height 11
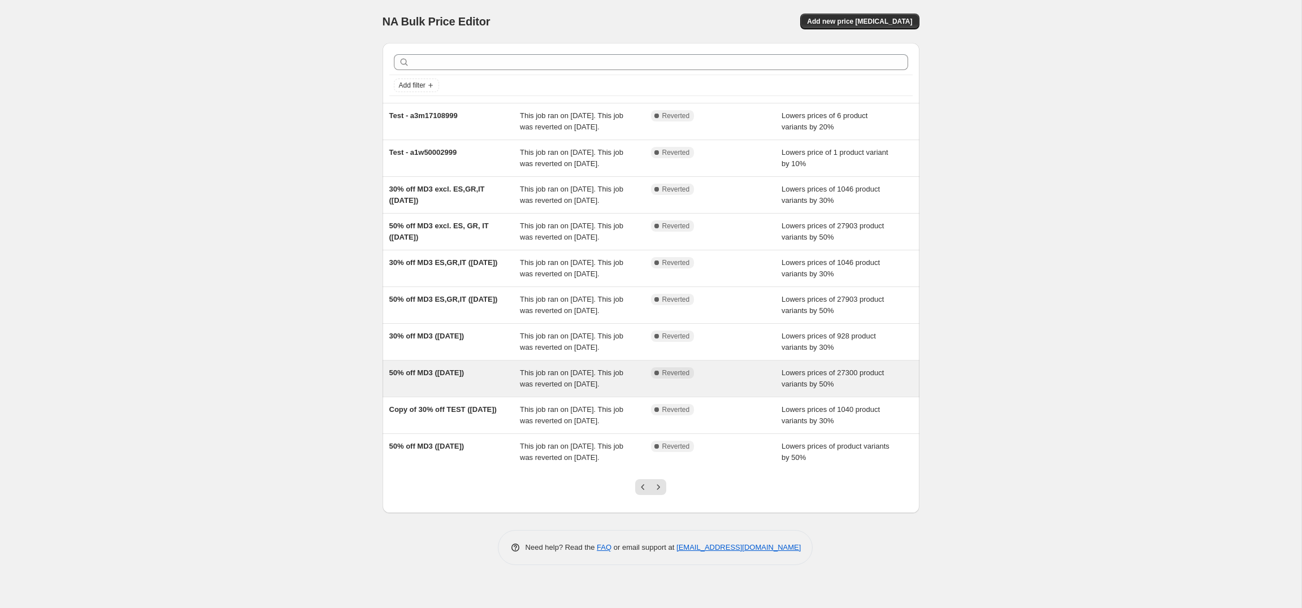
click at [443, 377] on span "50% off MD3 (9th July)" at bounding box center [426, 373] width 75 height 8
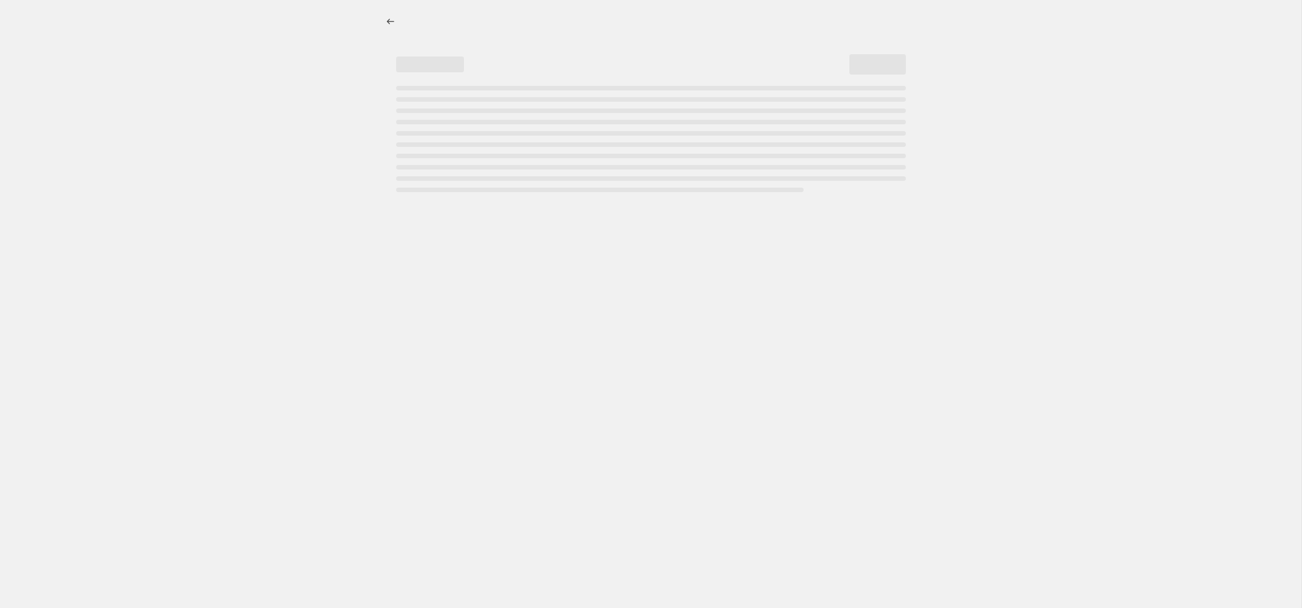
select select "percentage"
select select "collection"
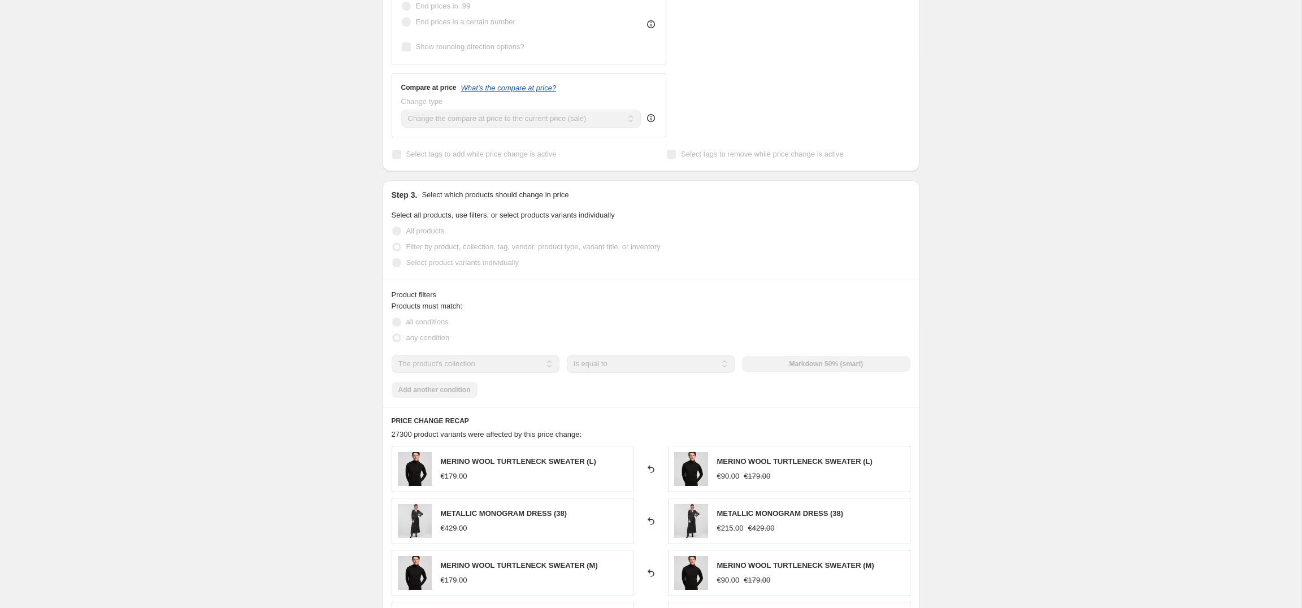
scroll to position [439, 0]
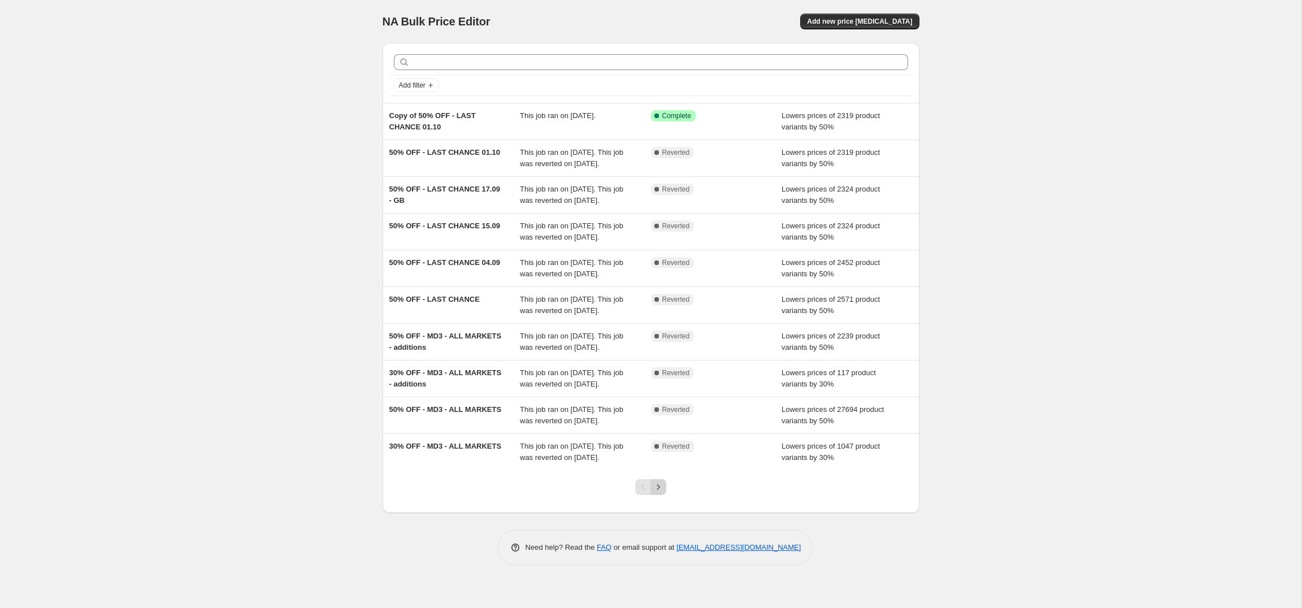
click at [658, 493] on icon "Next" at bounding box center [658, 487] width 11 height 11
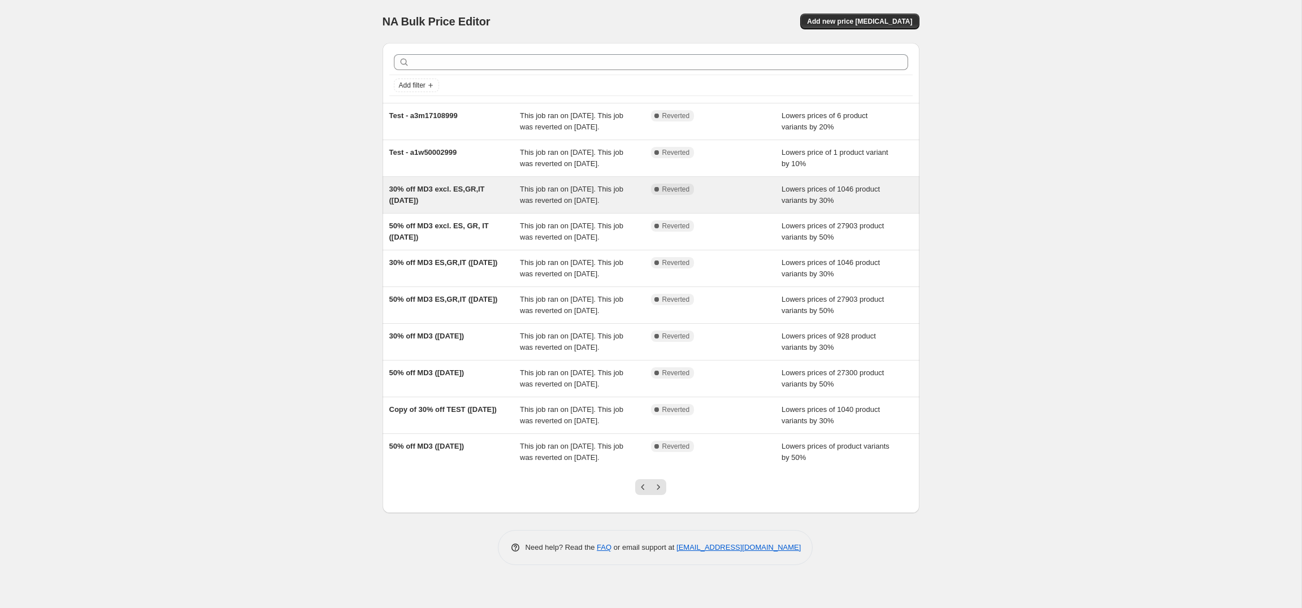
click at [440, 206] on div "30% off MD3 excl. ES,GR,IT ([DATE])" at bounding box center [454, 195] width 131 height 23
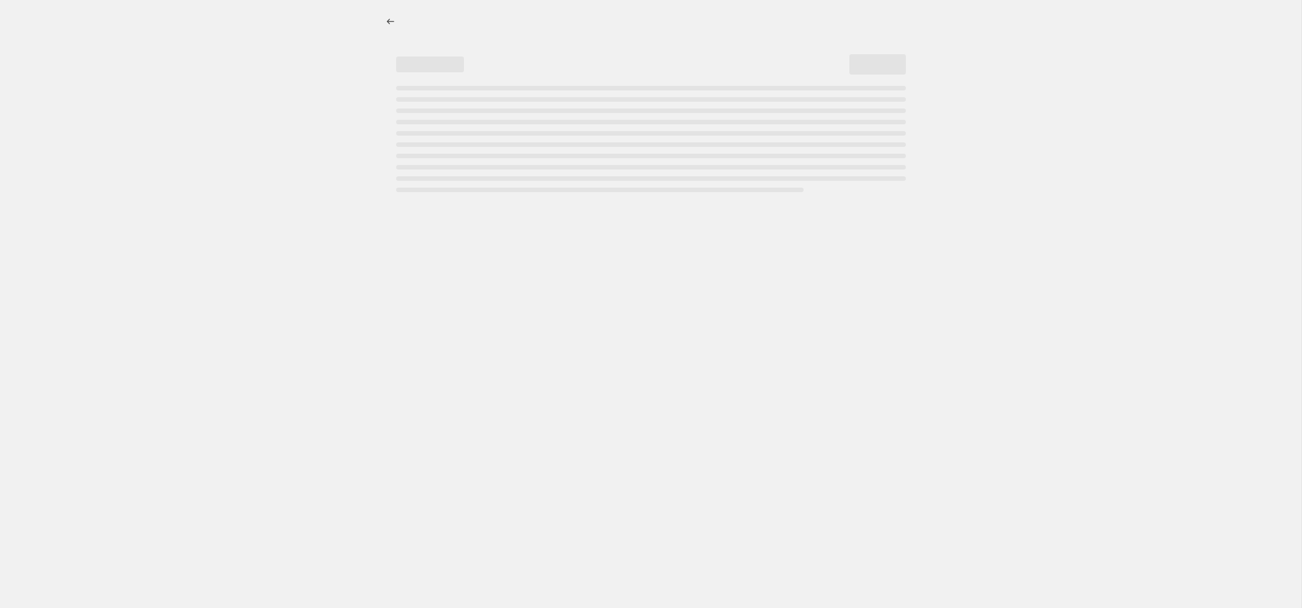
select select "percentage"
select select "collection"
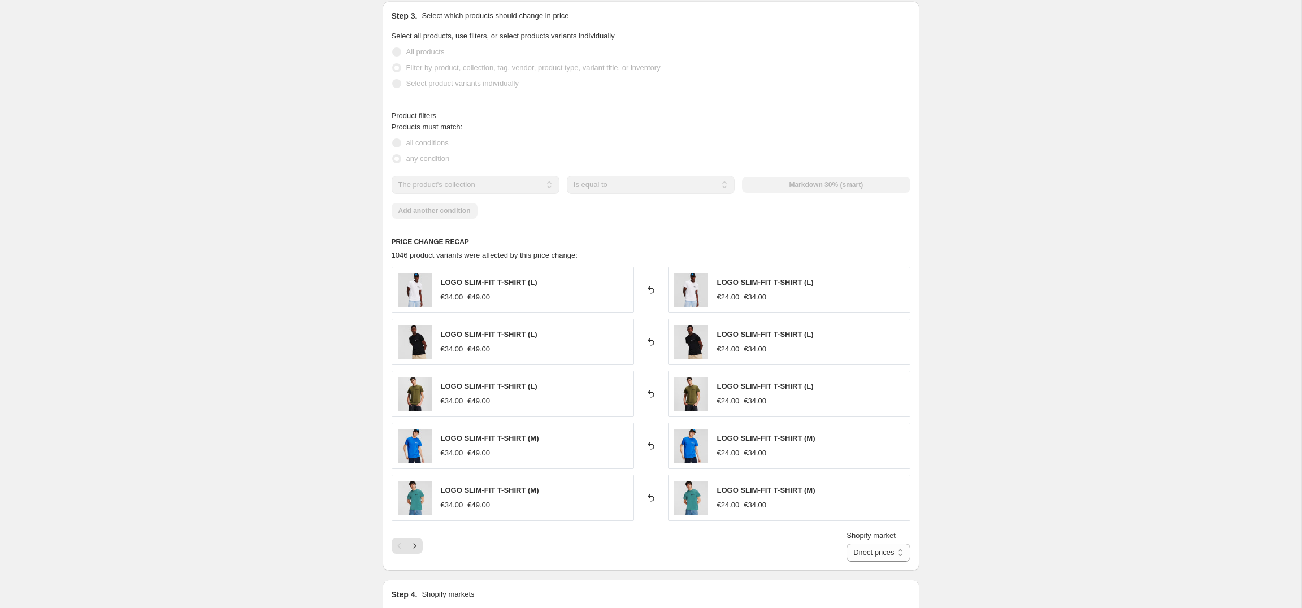
scroll to position [662, 0]
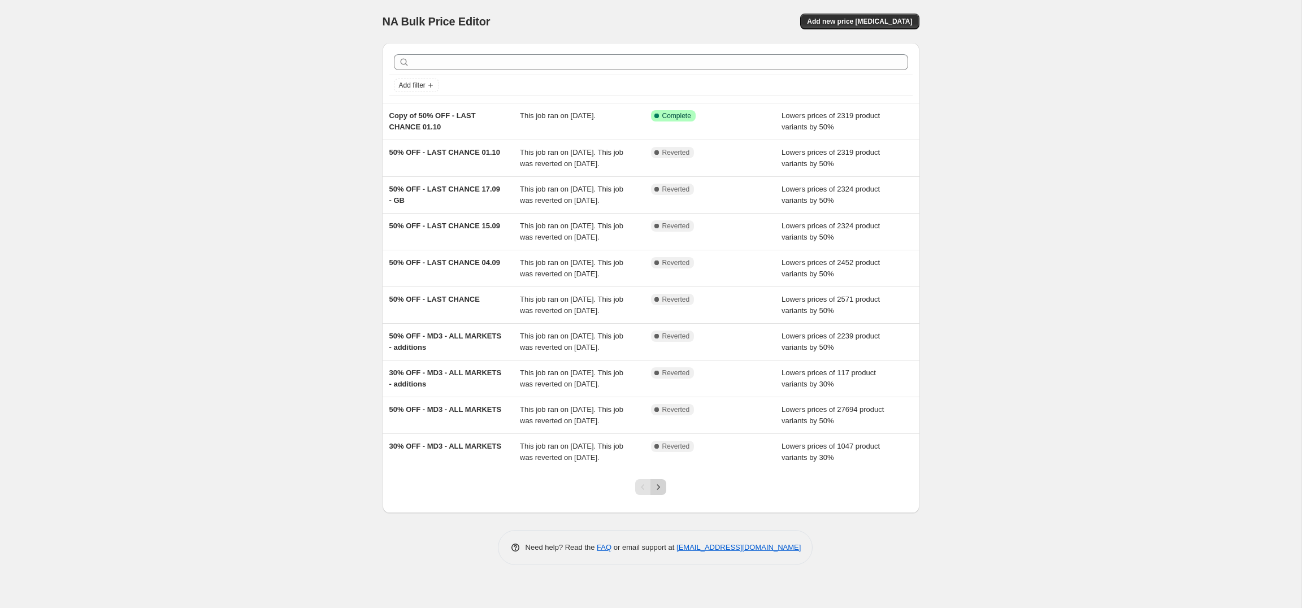
click at [659, 493] on icon "Next" at bounding box center [658, 487] width 11 height 11
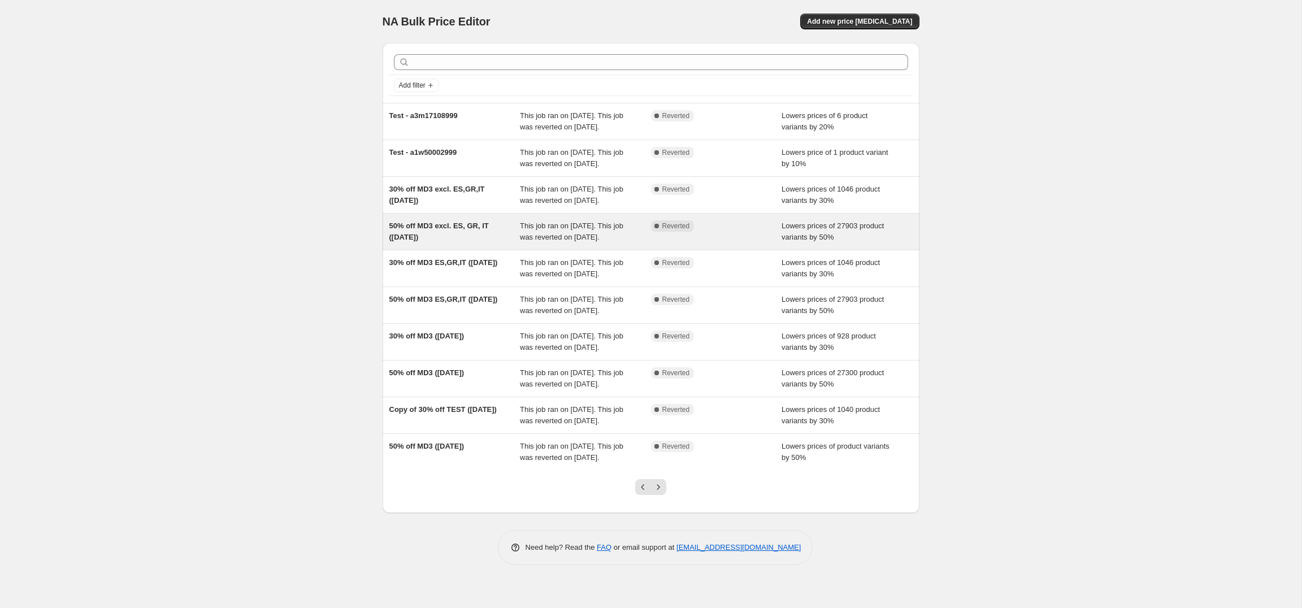
click at [458, 243] on div "50% off MD3 excl. ES, GR, IT ([DATE])" at bounding box center [454, 231] width 131 height 23
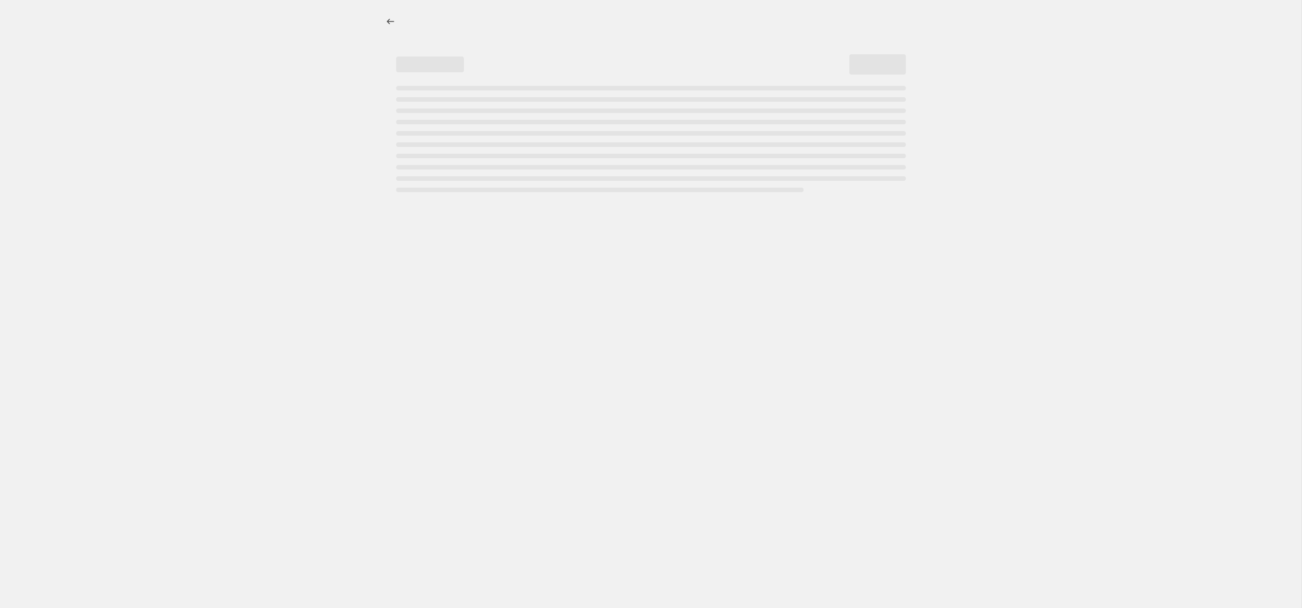
select select "percentage"
select select "collection"
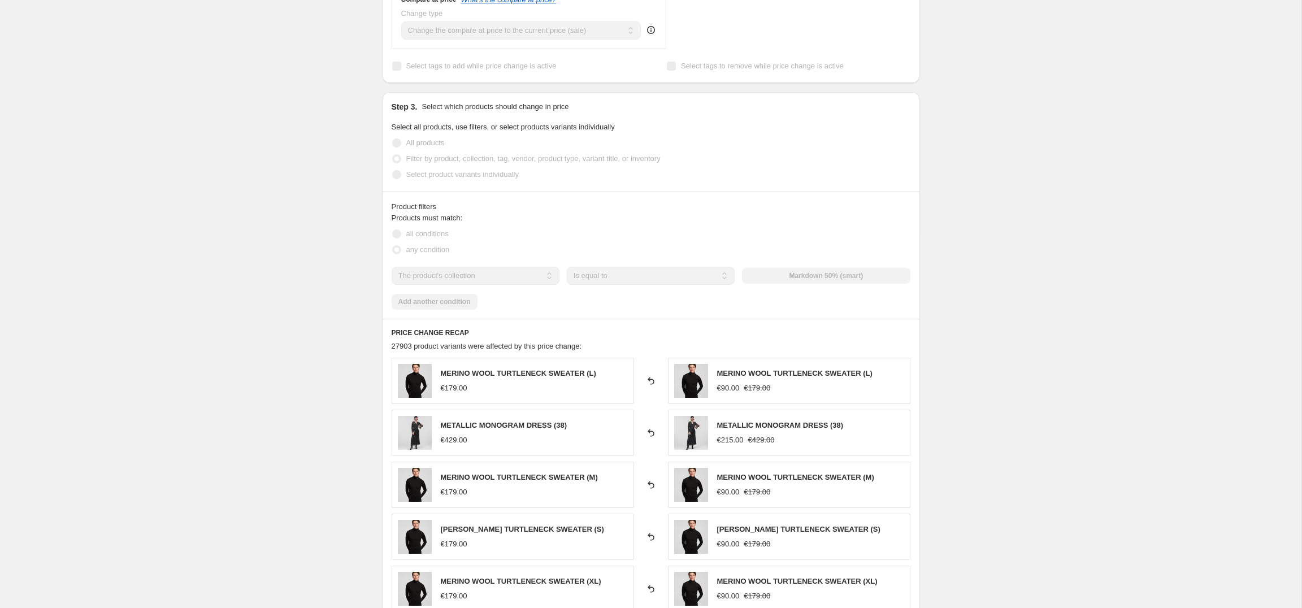
scroll to position [539, 0]
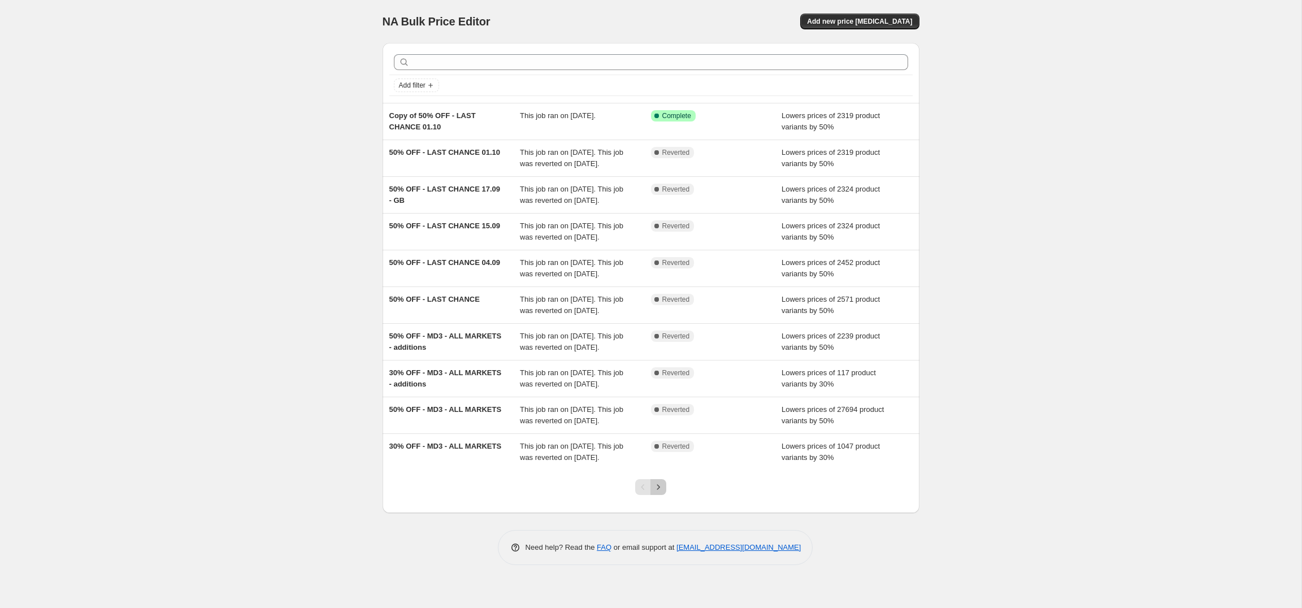
click at [661, 493] on icon "Next" at bounding box center [658, 487] width 11 height 11
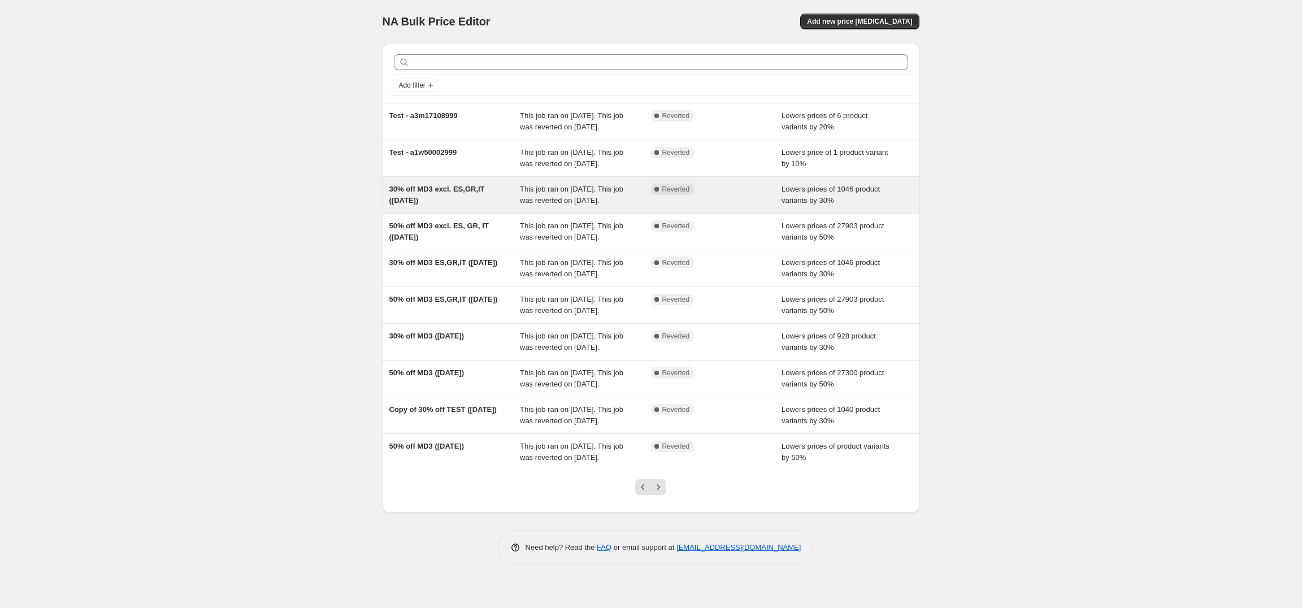
click at [448, 206] on div "30% off MD3 excl. ES,GR,IT ([DATE])" at bounding box center [454, 195] width 131 height 23
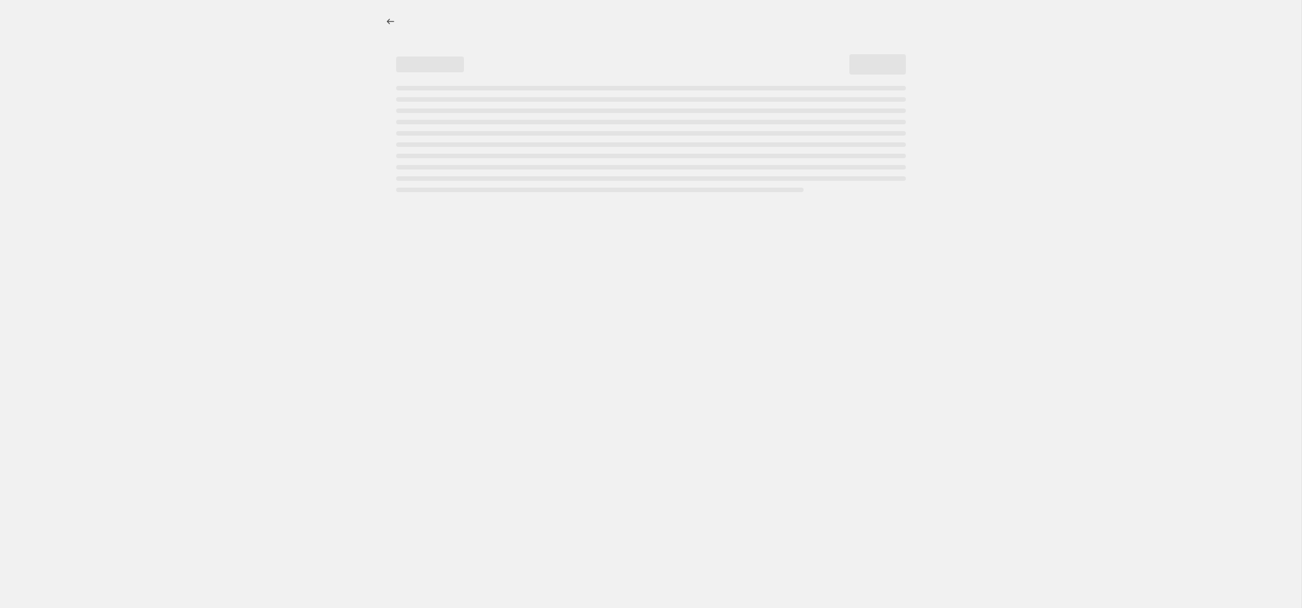
select select "percentage"
select select "collection"
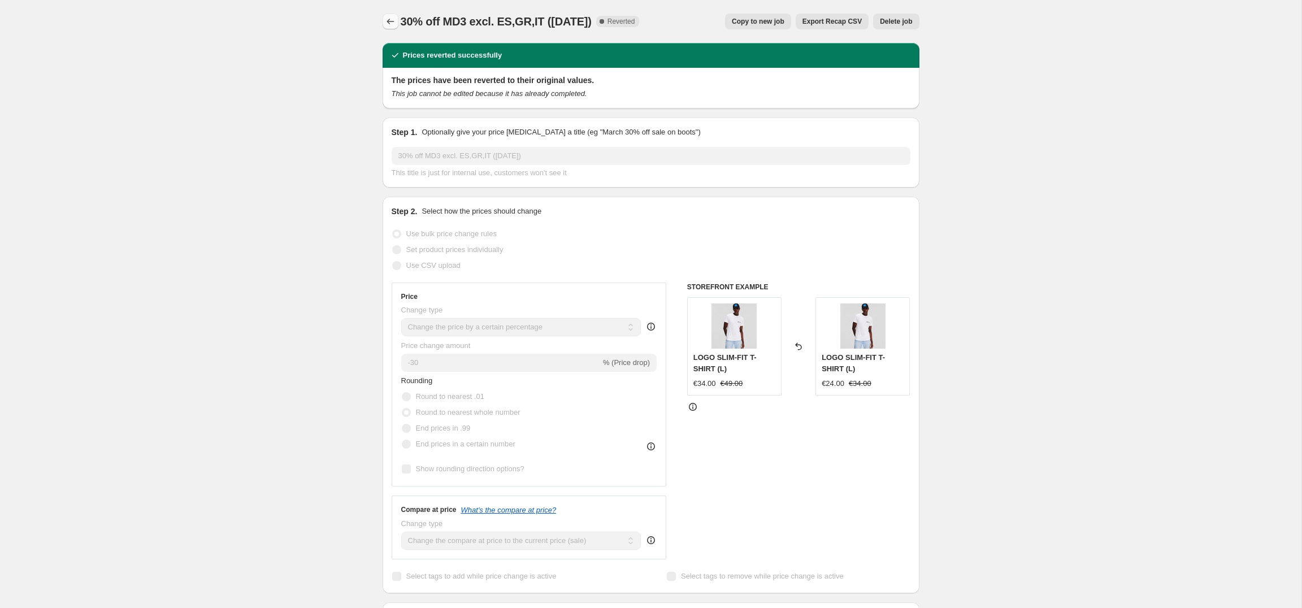
click at [387, 20] on icon "Price change jobs" at bounding box center [390, 21] width 11 height 11
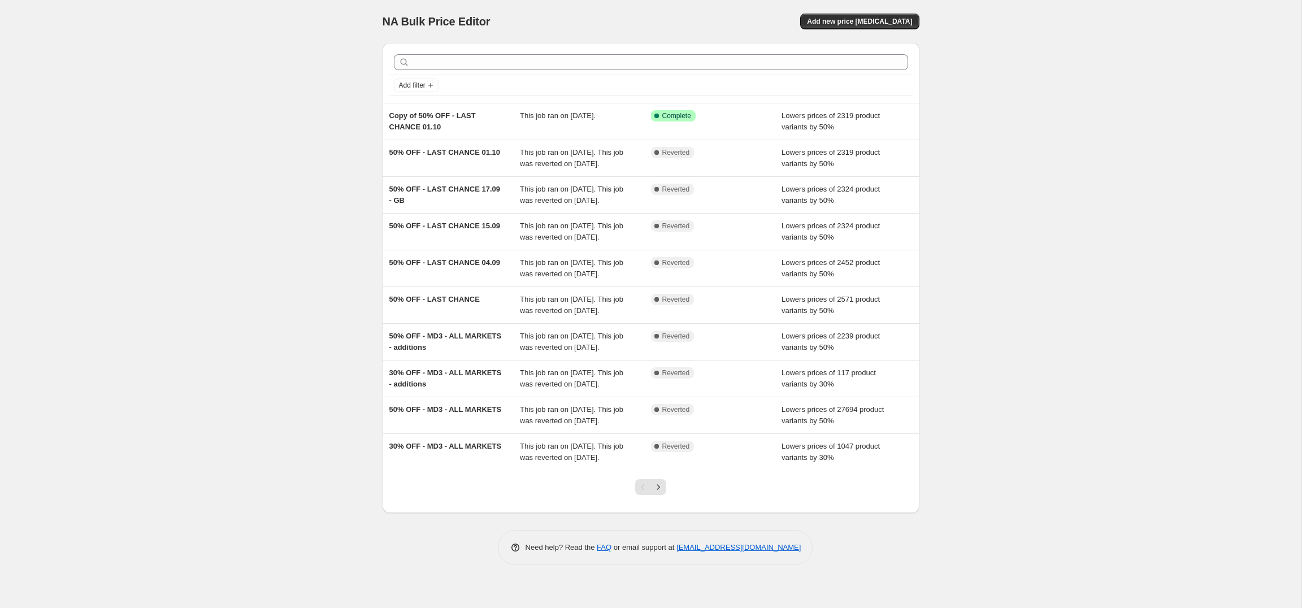
scroll to position [76, 0]
click at [661, 493] on icon "Next" at bounding box center [658, 487] width 11 height 11
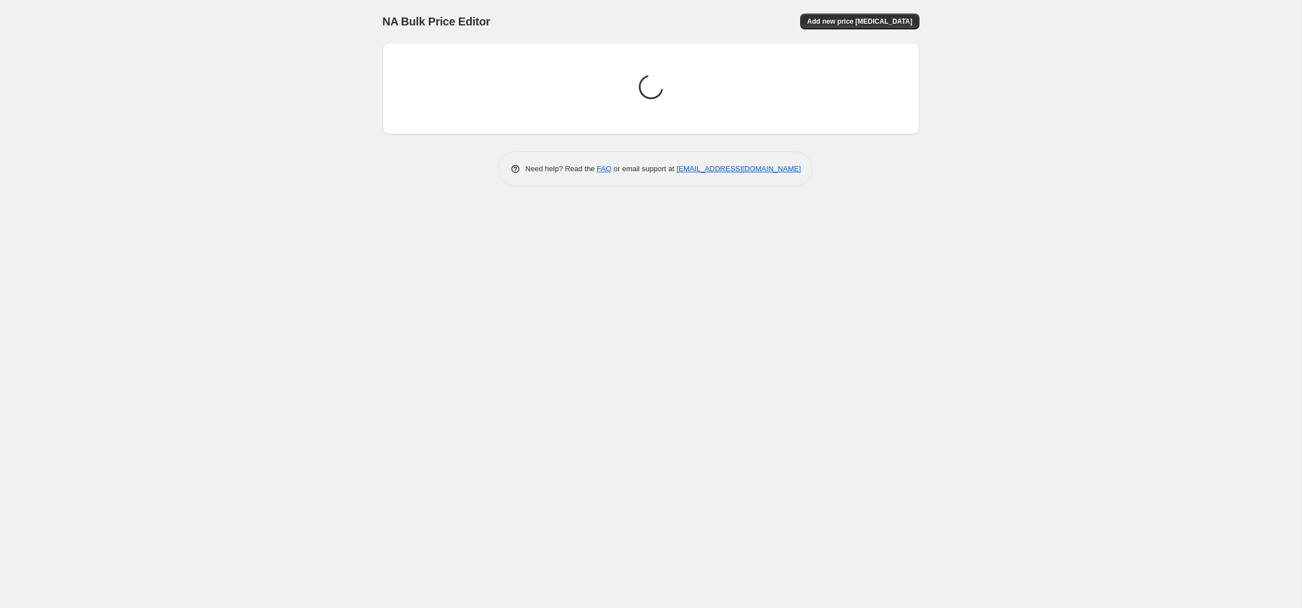
scroll to position [0, 0]
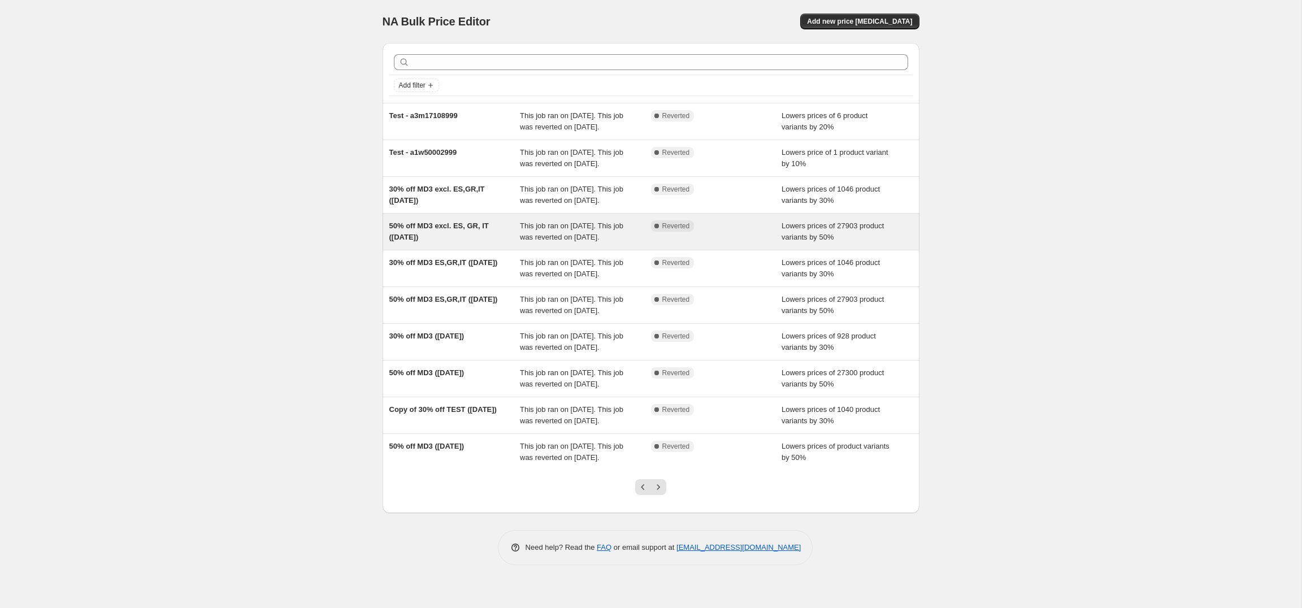
click at [412, 241] on span "50% off MD3 excl. ES, GR, IT ([DATE])" at bounding box center [438, 232] width 99 height 20
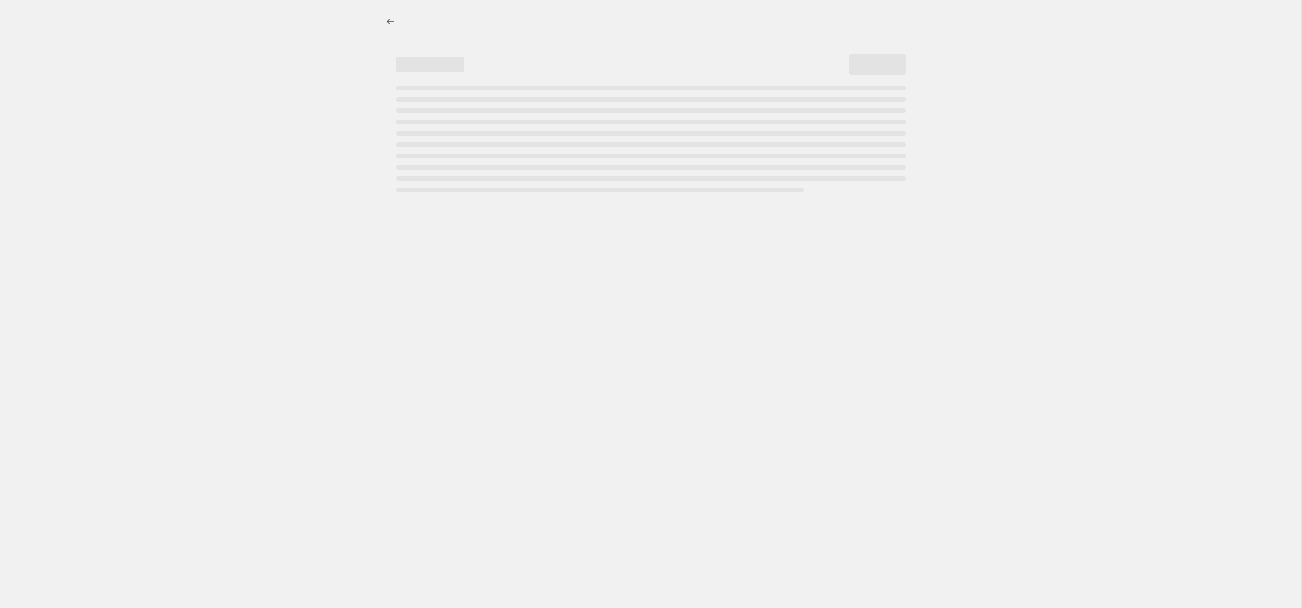
select select "percentage"
select select "collection"
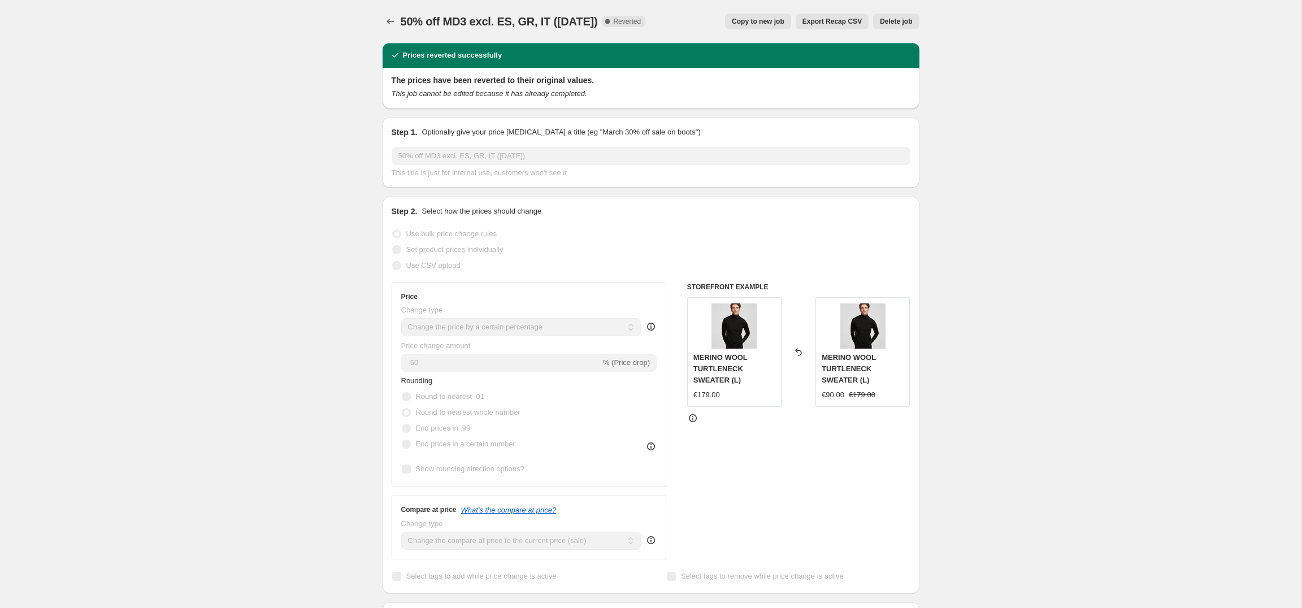
click at [819, 20] on span "Export Recap CSV" at bounding box center [832, 21] width 59 height 9
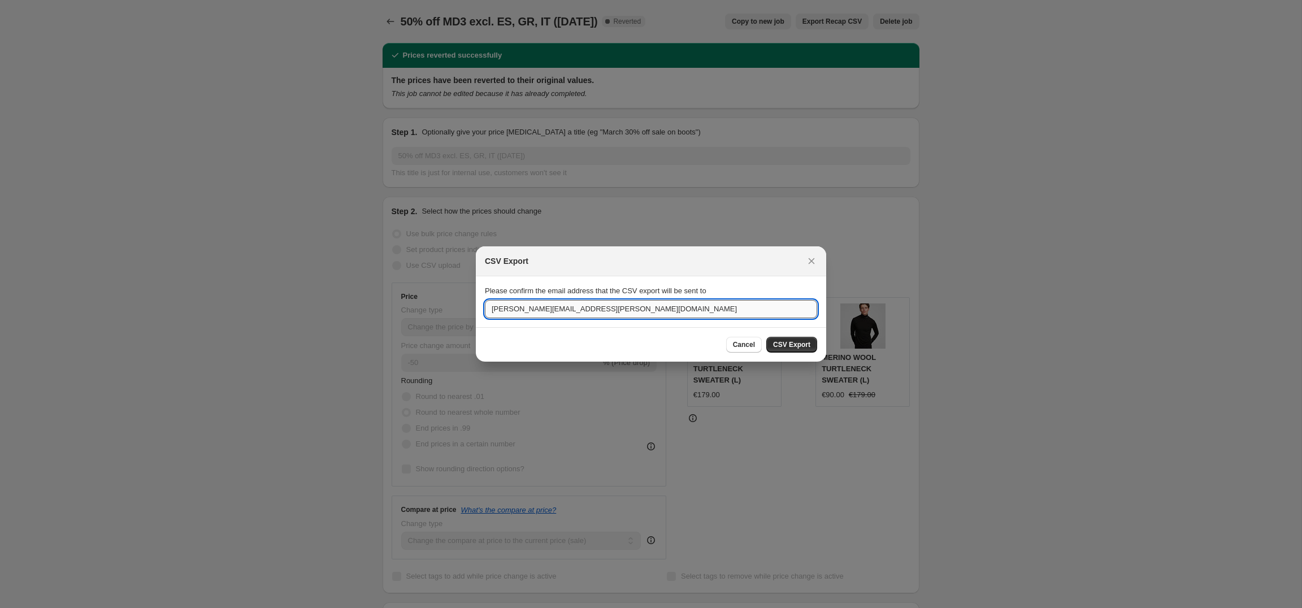
click at [674, 309] on input "james.pollack@karllagerfeld.com" at bounding box center [651, 309] width 332 height 18
drag, startPoint x: 674, startPoint y: 311, endPoint x: 226, endPoint y: 280, distance: 449.3
type input "yoko.fujimoto-sital@karllagerfeld.com"
click at [792, 346] on span "CSV Export" at bounding box center [791, 344] width 37 height 9
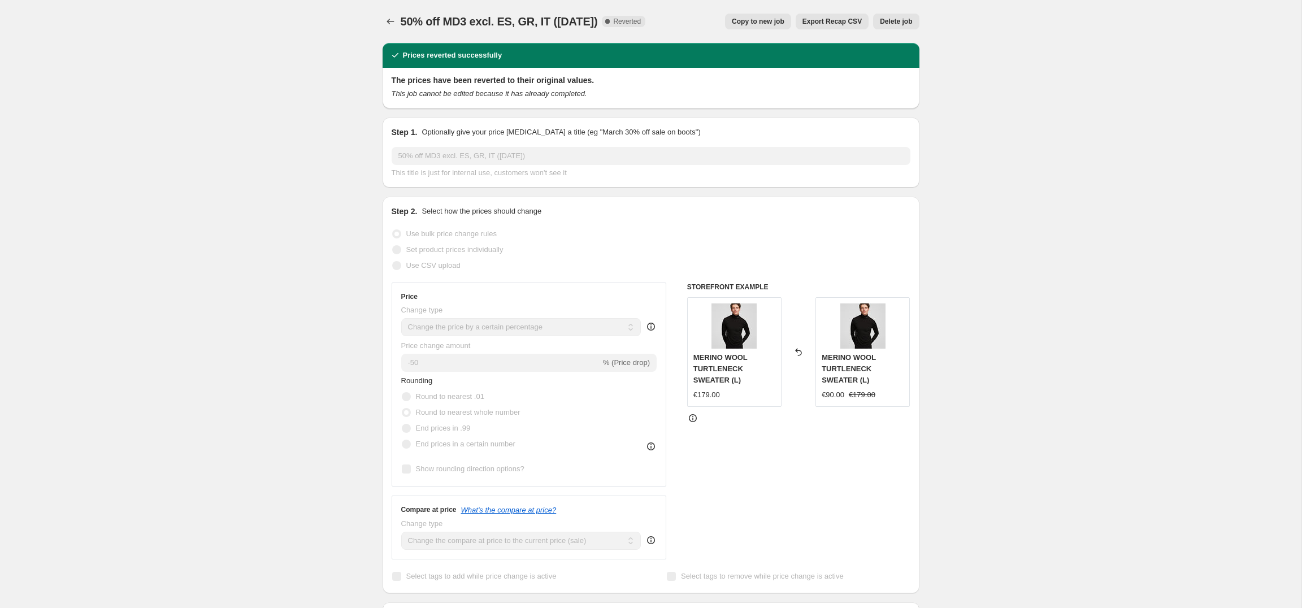
click at [813, 18] on span "Export Recap CSV" at bounding box center [832, 21] width 59 height 9
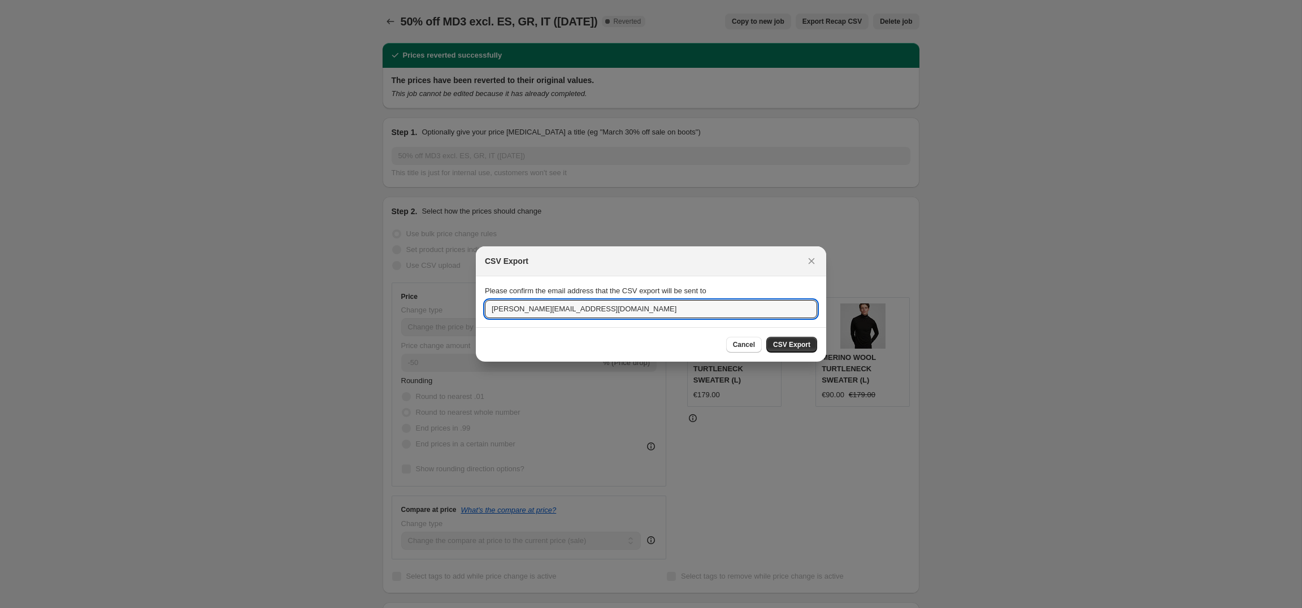
drag, startPoint x: 638, startPoint y: 312, endPoint x: 406, endPoint y: 295, distance: 232.4
click at [794, 340] on button "CSV Export" at bounding box center [791, 345] width 51 height 16
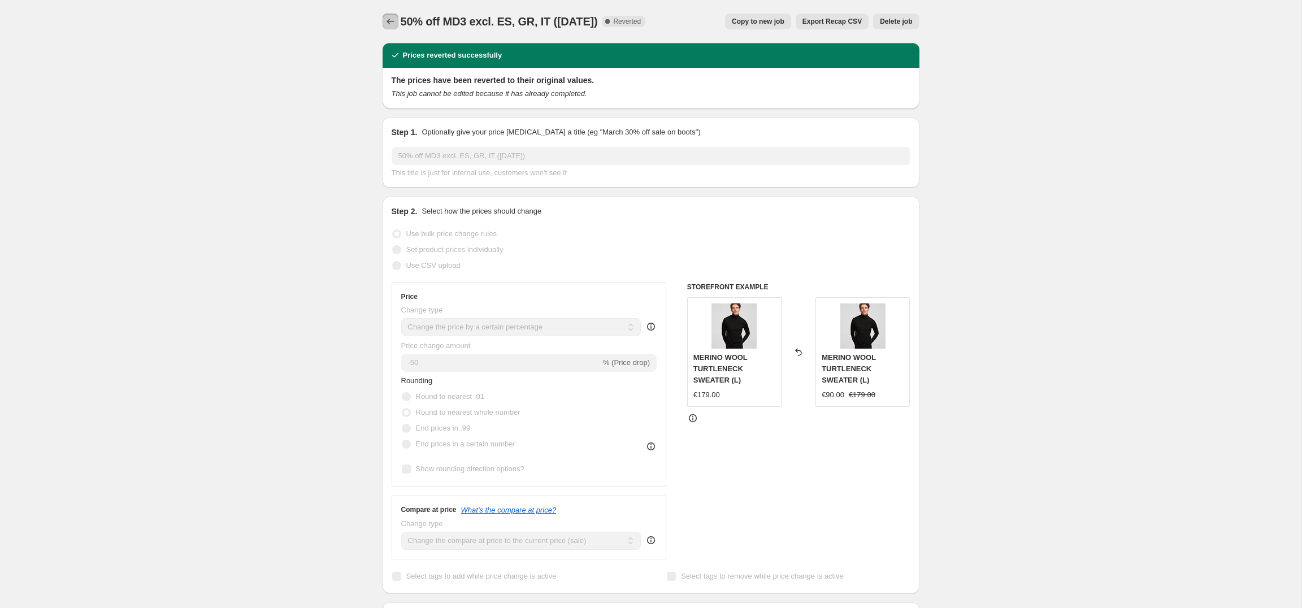
click at [393, 20] on icon "Price change jobs" at bounding box center [390, 21] width 11 height 11
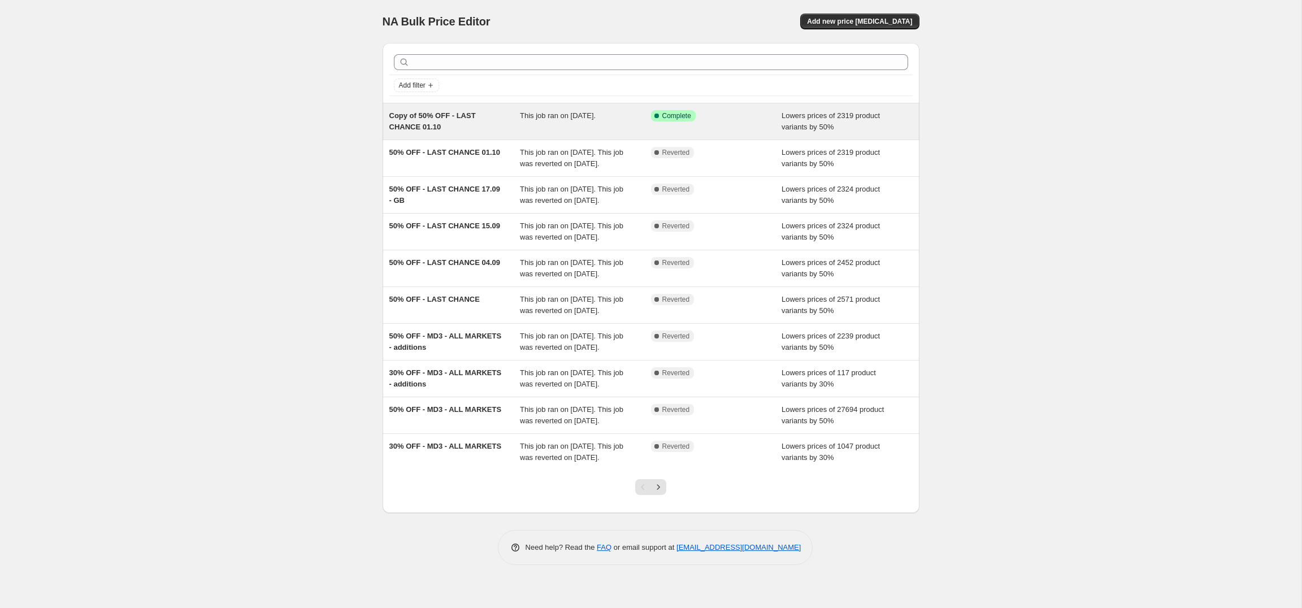
click at [515, 120] on div "Copy of 50% OFF - LAST CHANCE 01.10" at bounding box center [454, 121] width 131 height 23
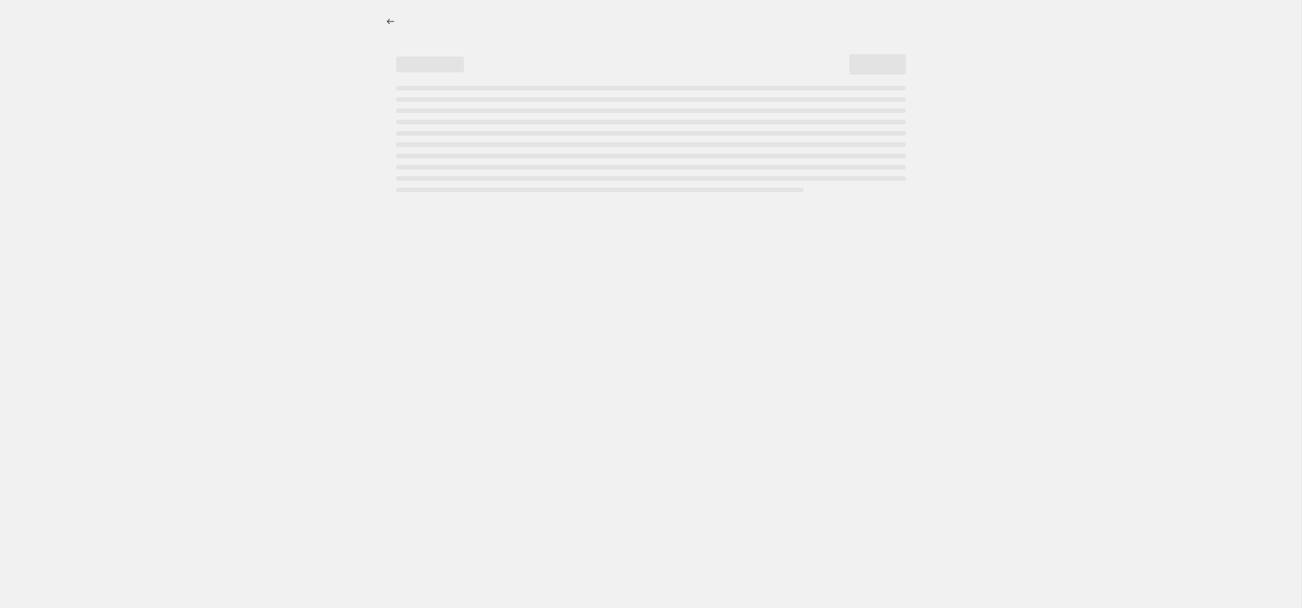
select select "percentage"
select select "collection"
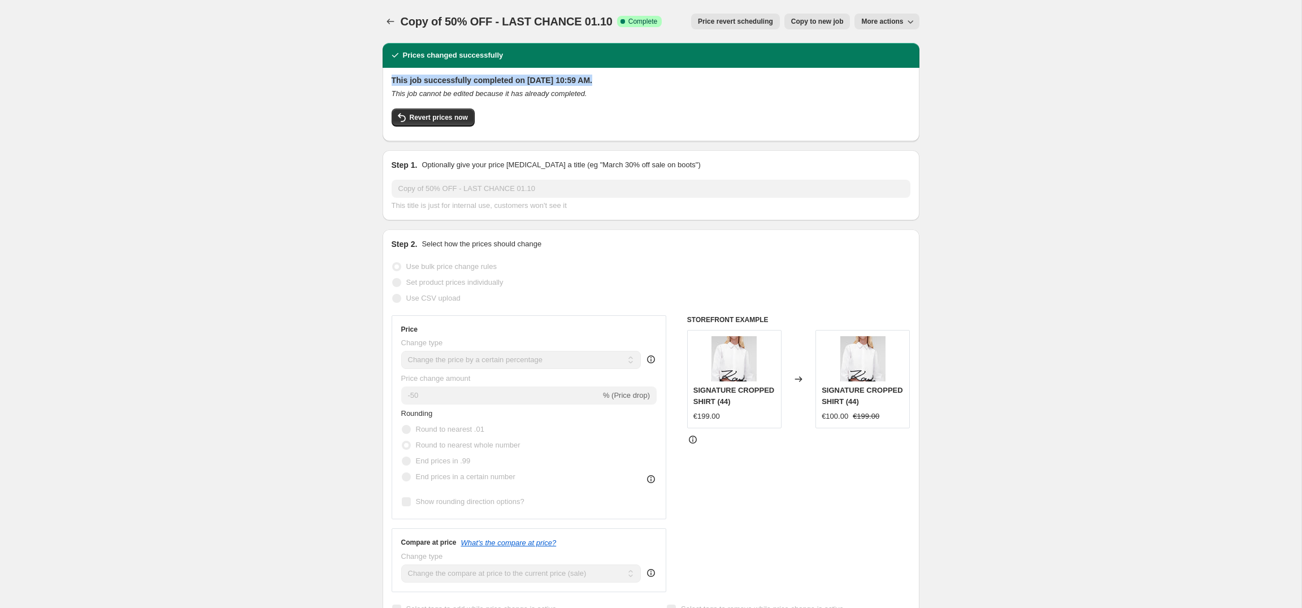
drag, startPoint x: 630, startPoint y: 87, endPoint x: 372, endPoint y: 80, distance: 257.8
